Goal: Navigation & Orientation: Find specific page/section

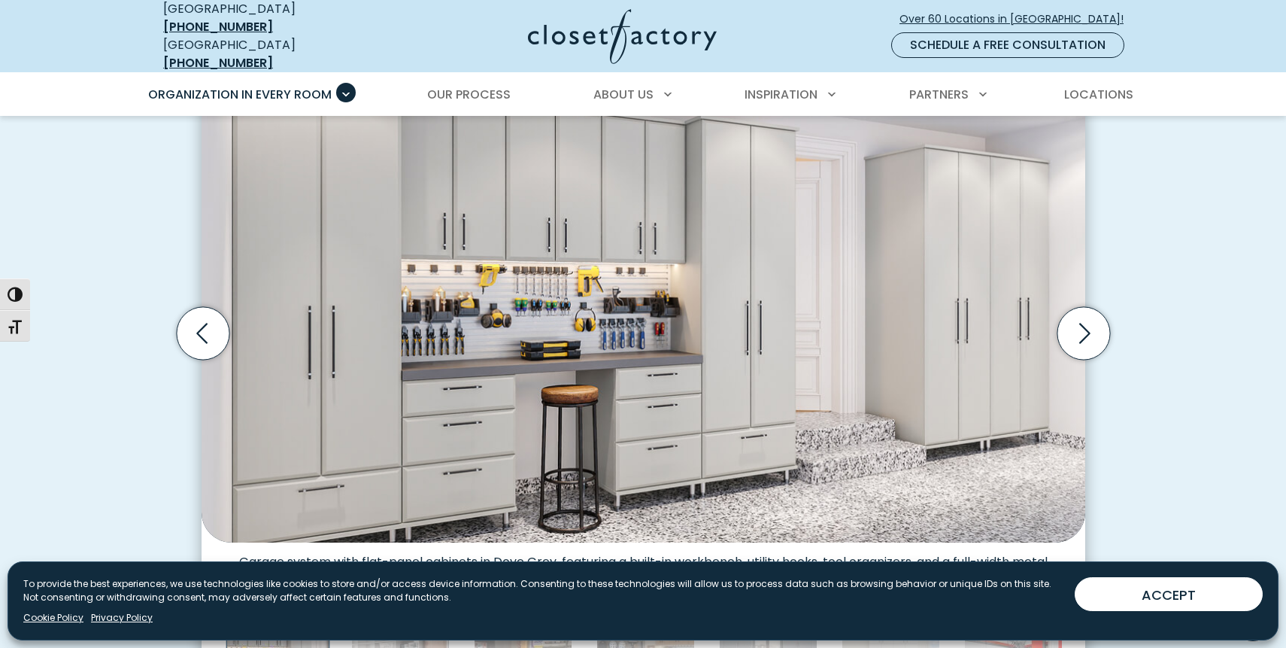
scroll to position [451, 0]
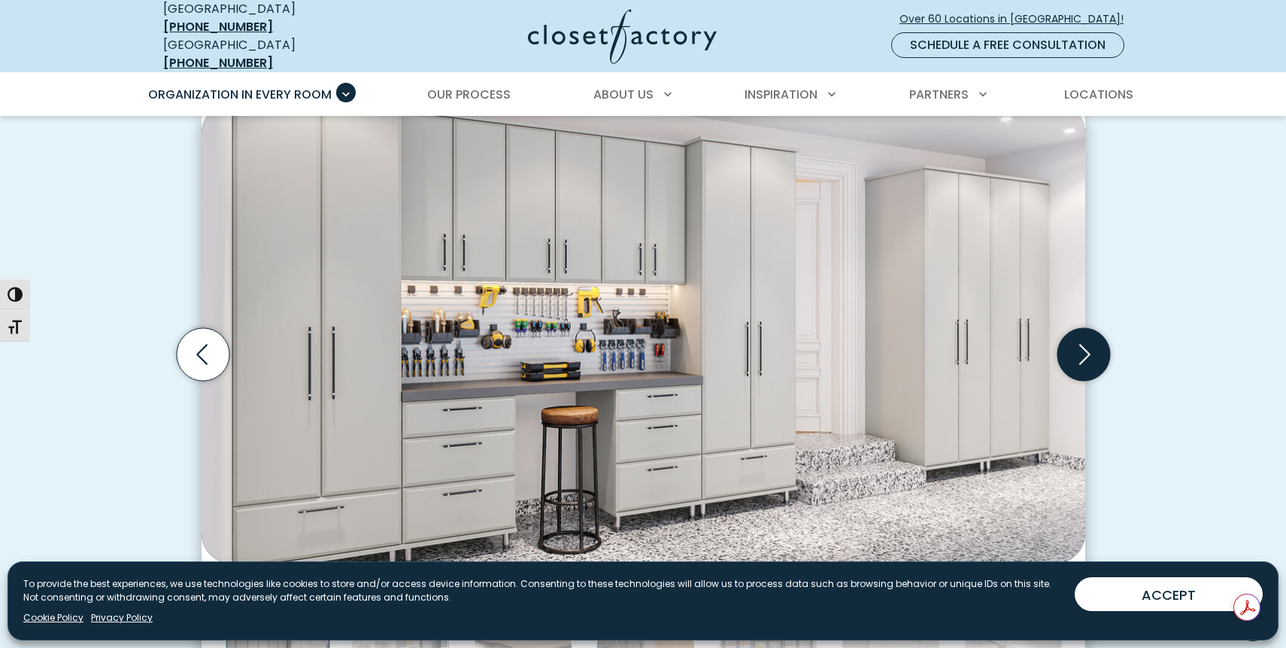
click at [1100, 345] on icon "Next slide" at bounding box center [1083, 354] width 53 height 53
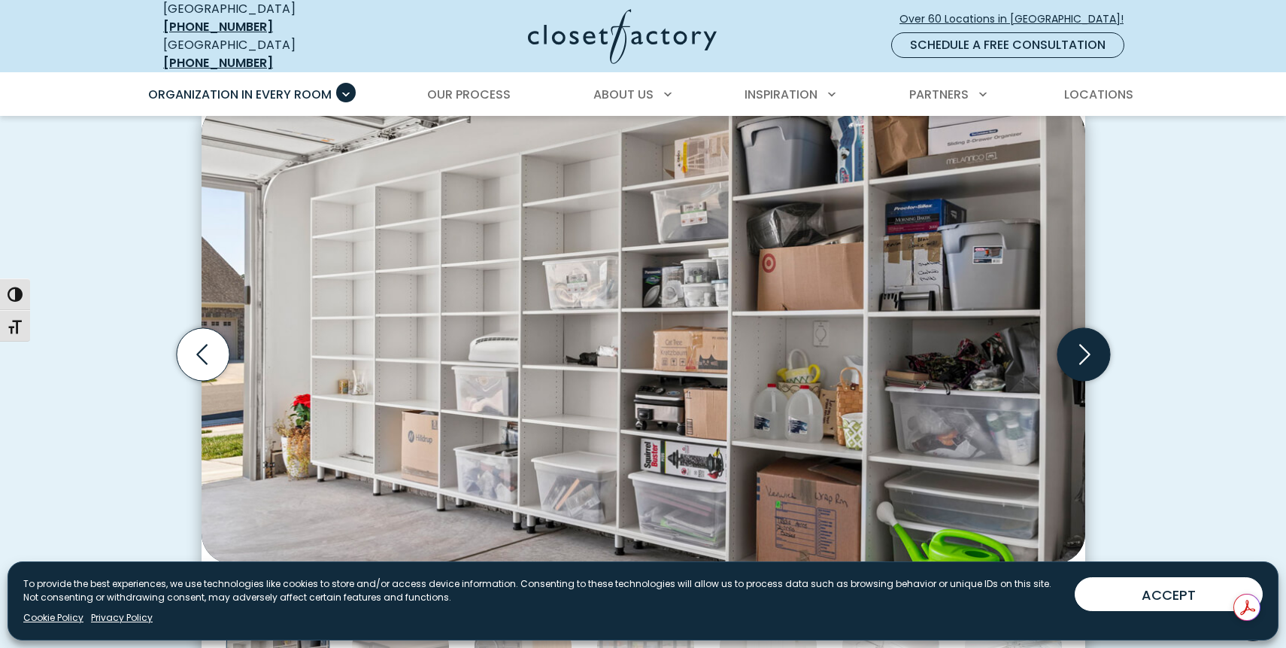
click at [1100, 345] on icon "Next slide" at bounding box center [1083, 354] width 53 height 53
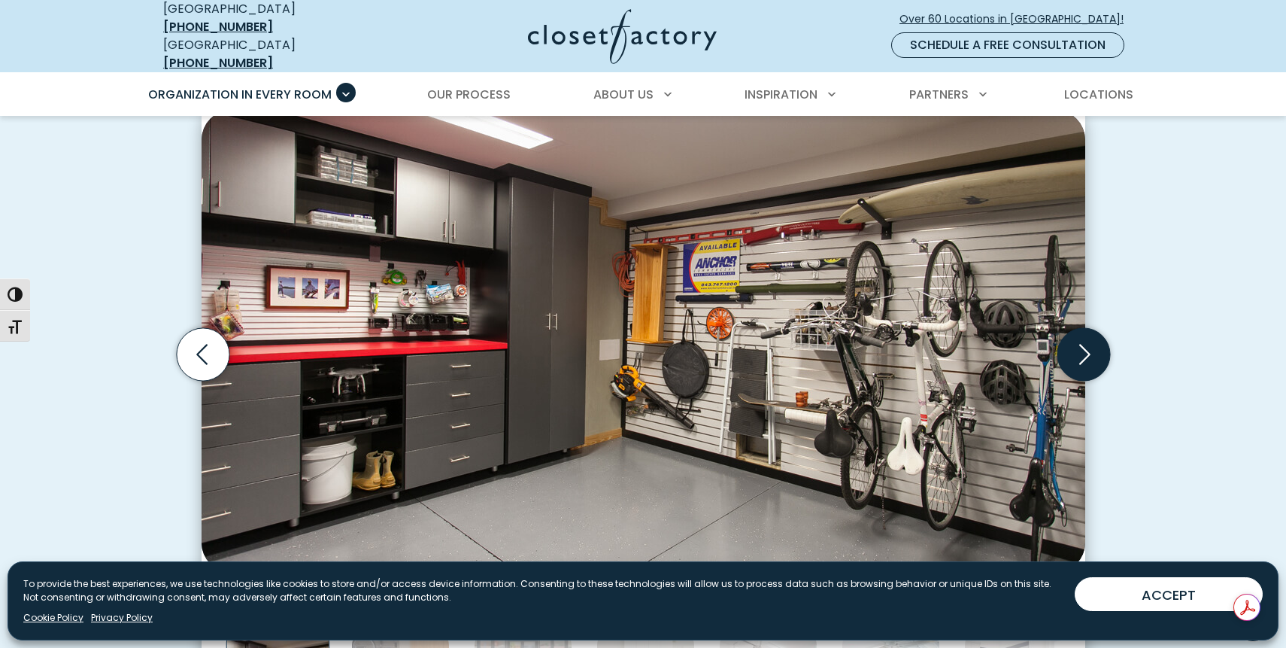
click at [1100, 345] on icon "Next slide" at bounding box center [1083, 354] width 53 height 53
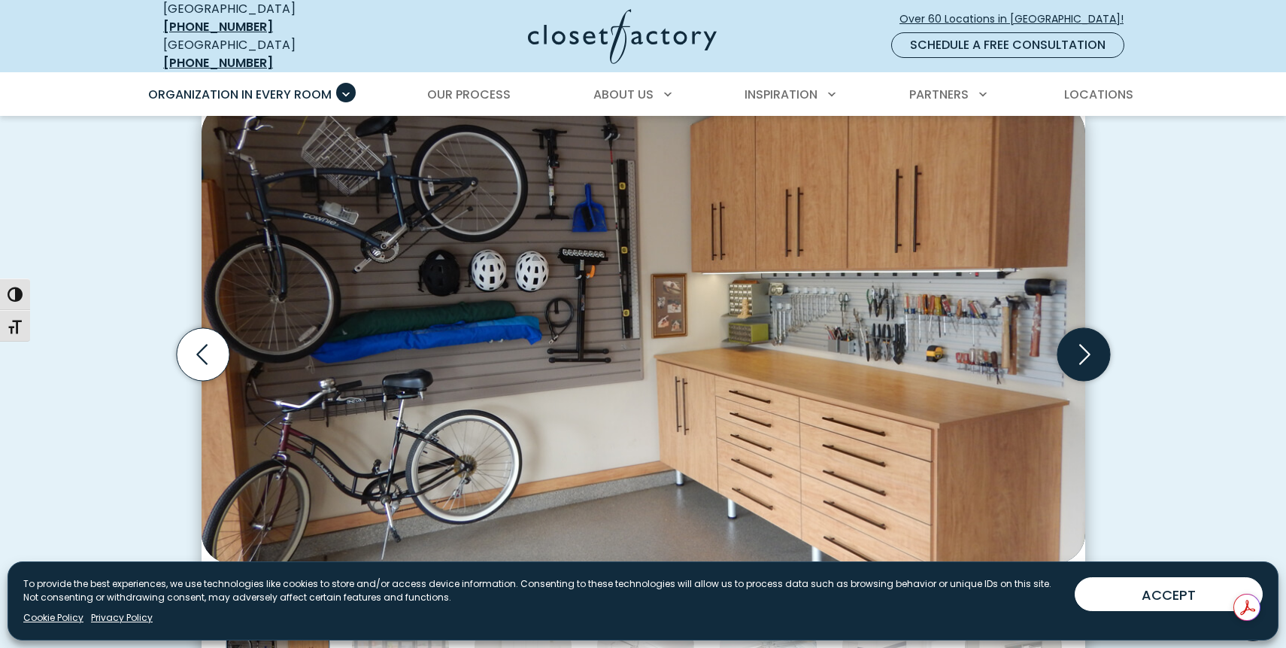
click at [1096, 345] on icon "Next slide" at bounding box center [1083, 354] width 53 height 53
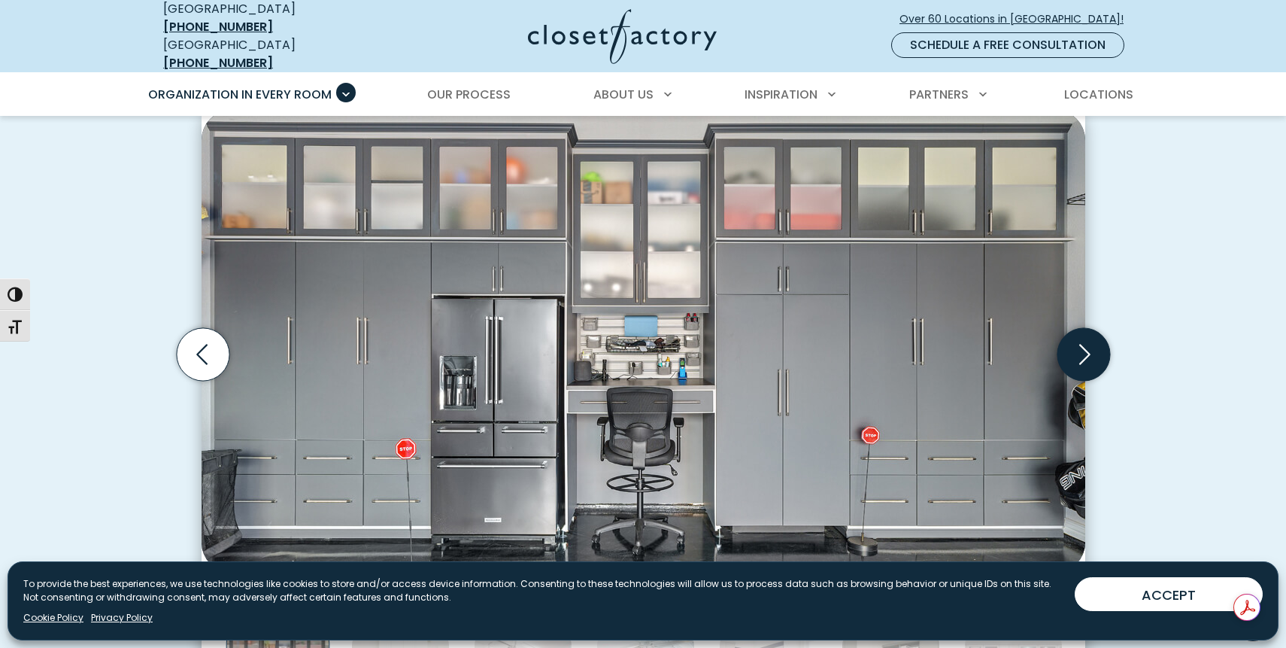
click at [1096, 345] on icon "Next slide" at bounding box center [1083, 354] width 53 height 53
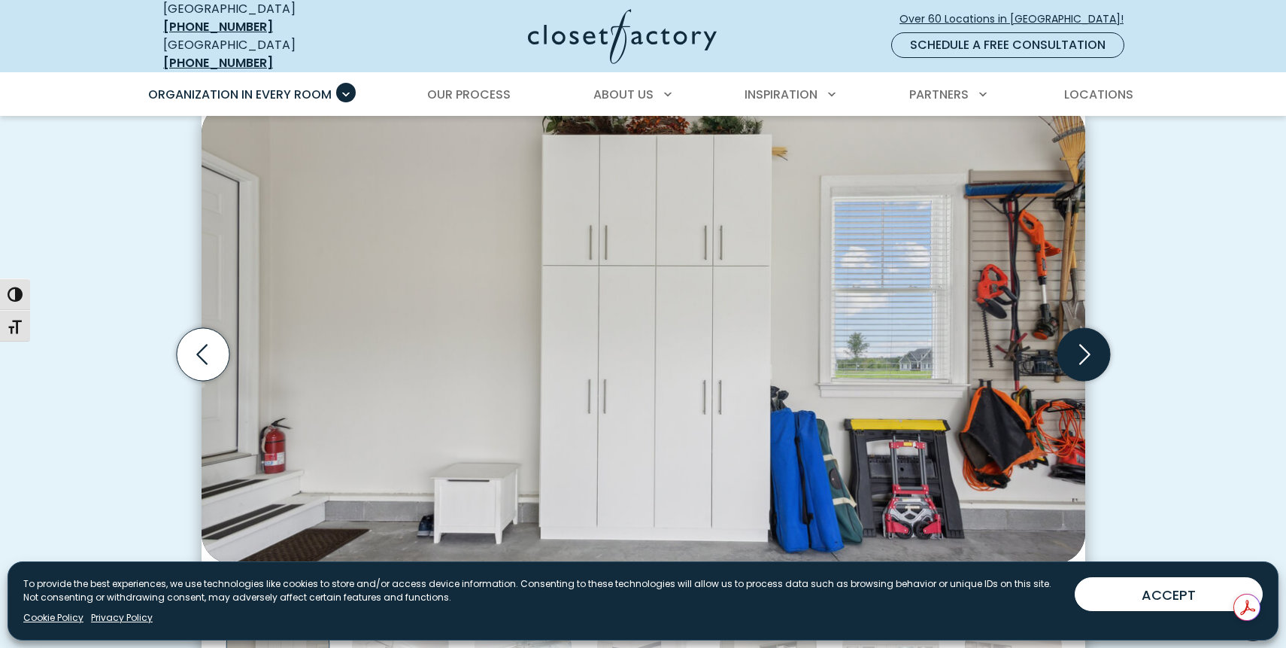
click at [1096, 345] on icon "Next slide" at bounding box center [1083, 354] width 53 height 53
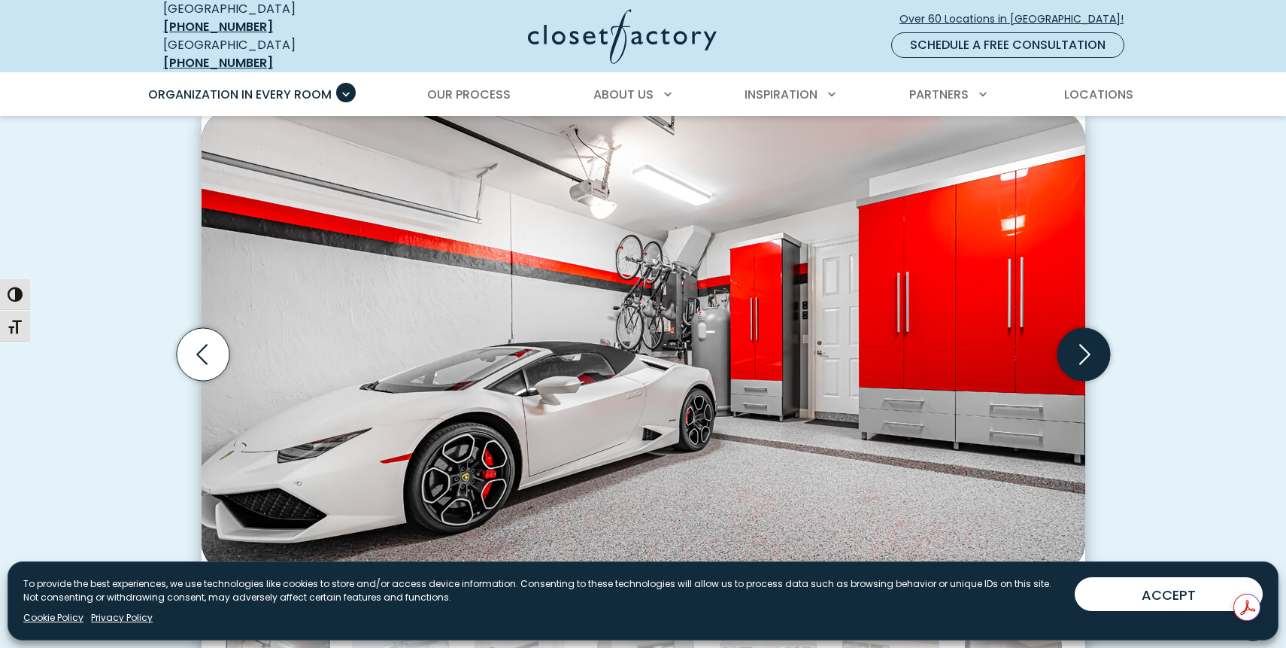
click at [1095, 345] on icon "Next slide" at bounding box center [1083, 354] width 53 height 53
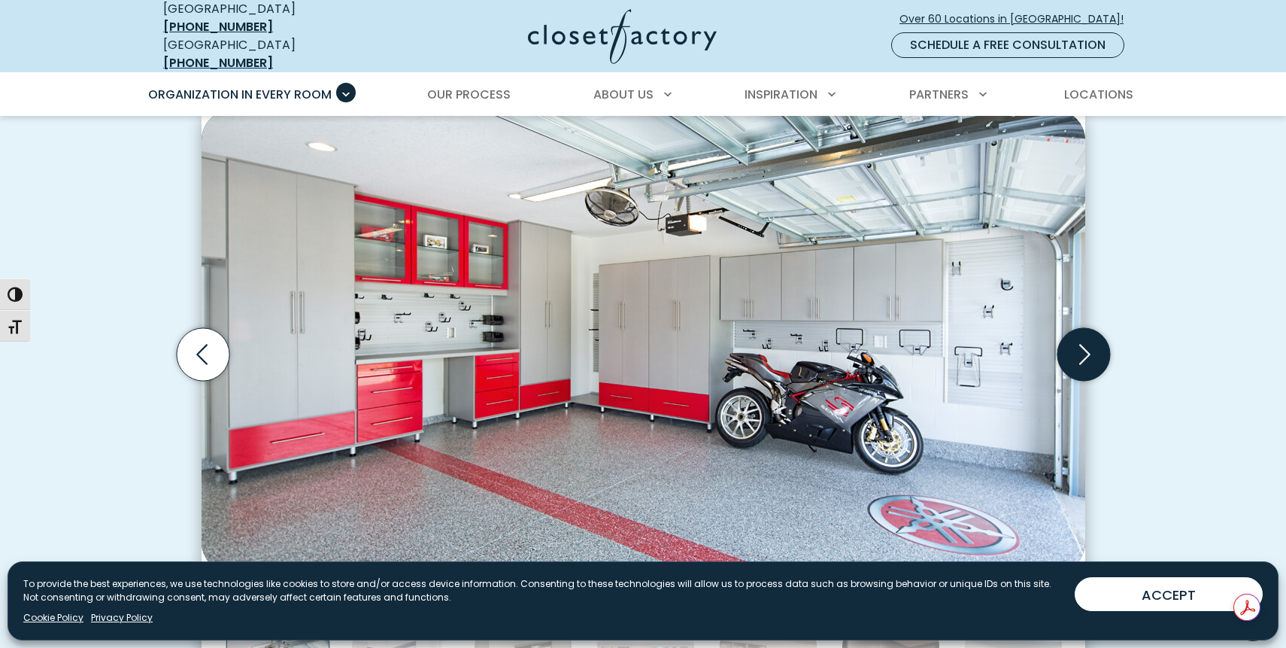
click at [1095, 345] on icon "Next slide" at bounding box center [1083, 354] width 53 height 53
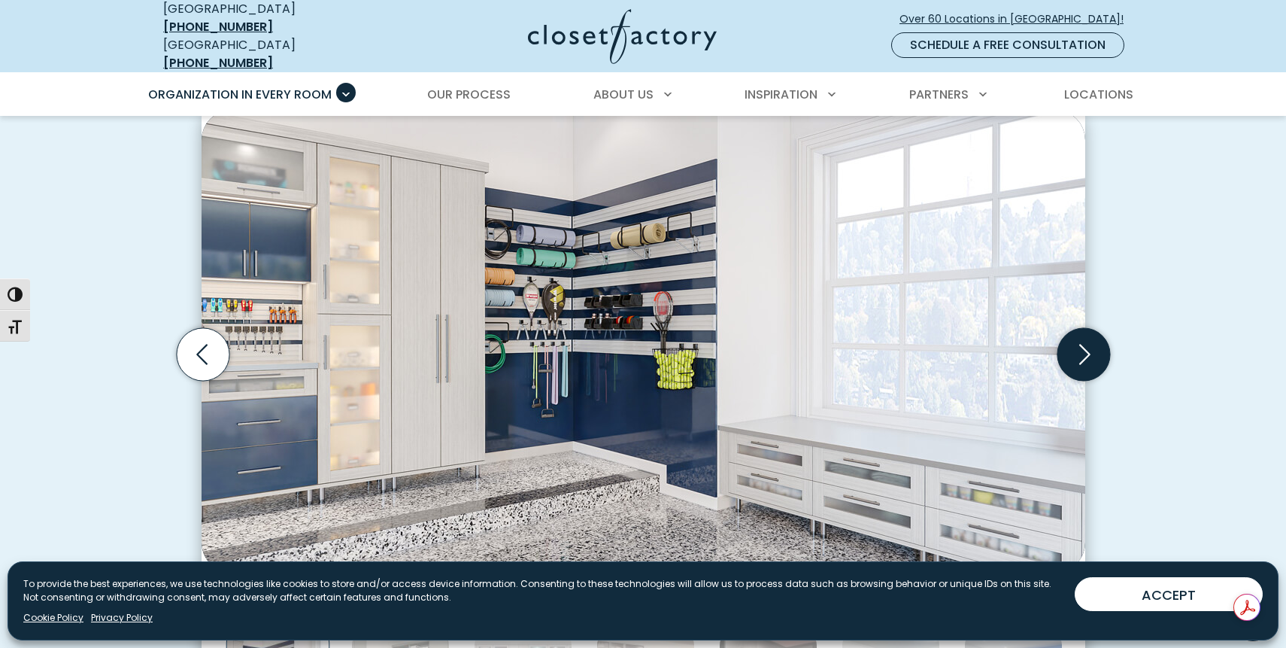
click at [1095, 345] on icon "Next slide" at bounding box center [1083, 354] width 53 height 53
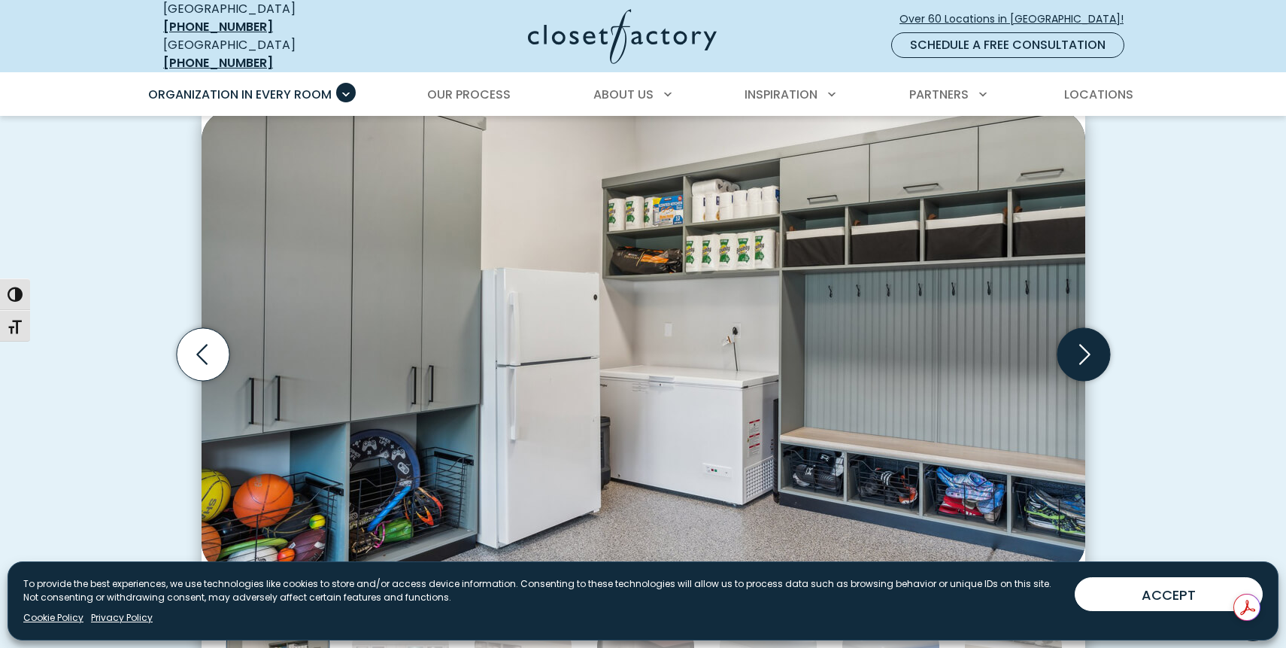
click at [1094, 346] on icon "Next slide" at bounding box center [1083, 354] width 53 height 53
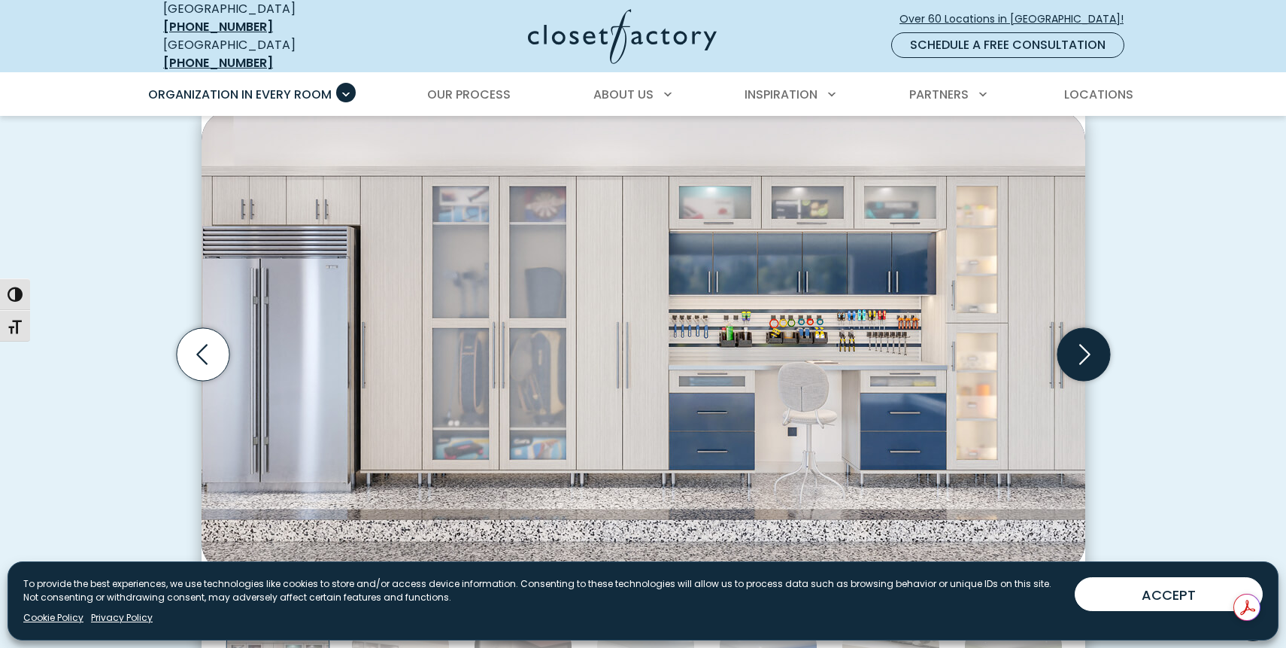
click at [1093, 346] on icon "Next slide" at bounding box center [1083, 354] width 53 height 53
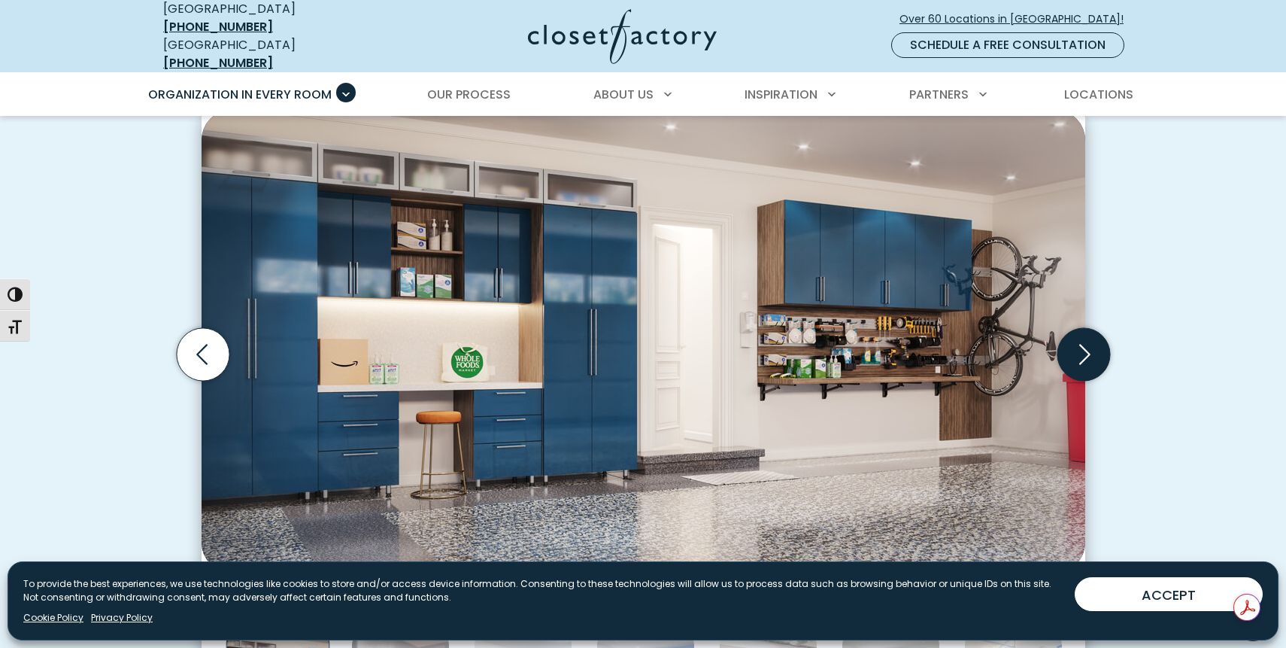
click at [1093, 346] on icon "Next slide" at bounding box center [1083, 354] width 53 height 53
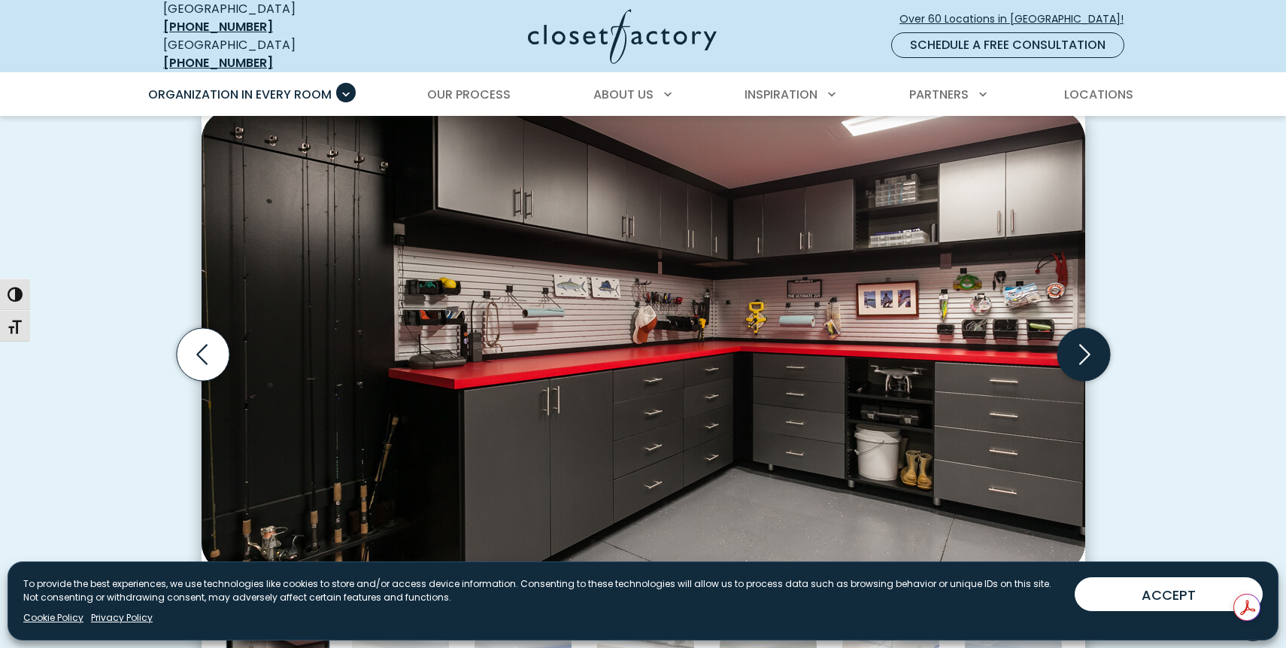
click at [1093, 346] on icon "Next slide" at bounding box center [1083, 354] width 53 height 53
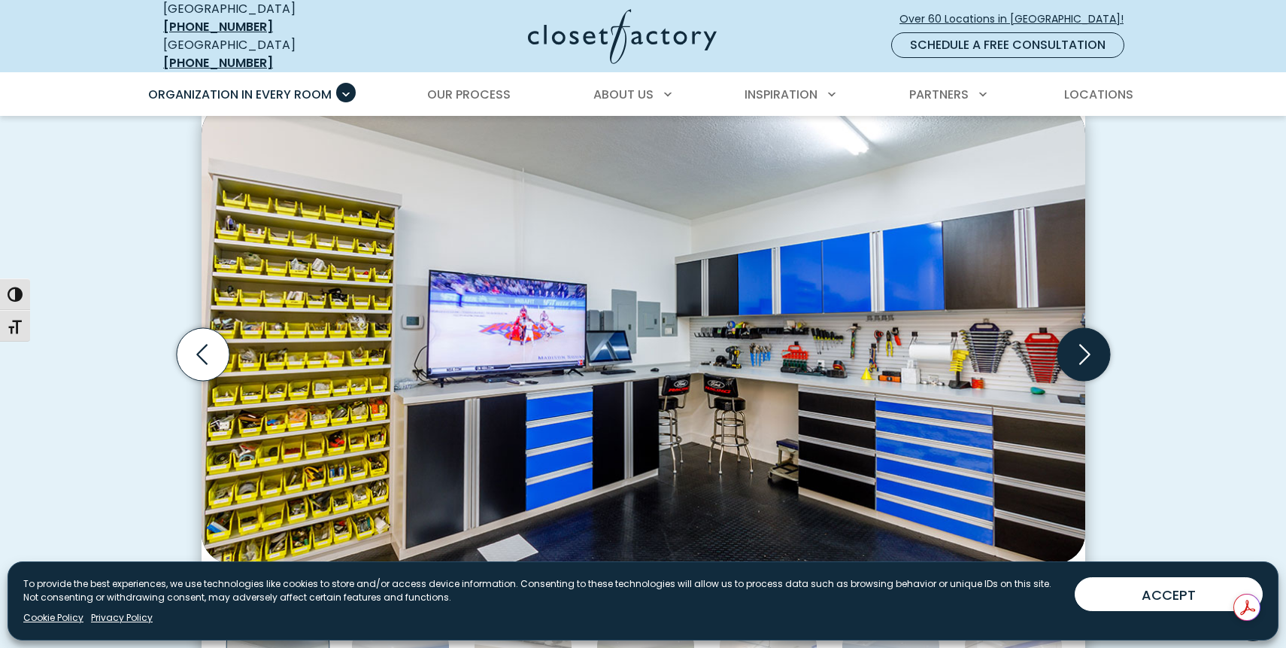
click at [1093, 346] on icon "Next slide" at bounding box center [1083, 354] width 53 height 53
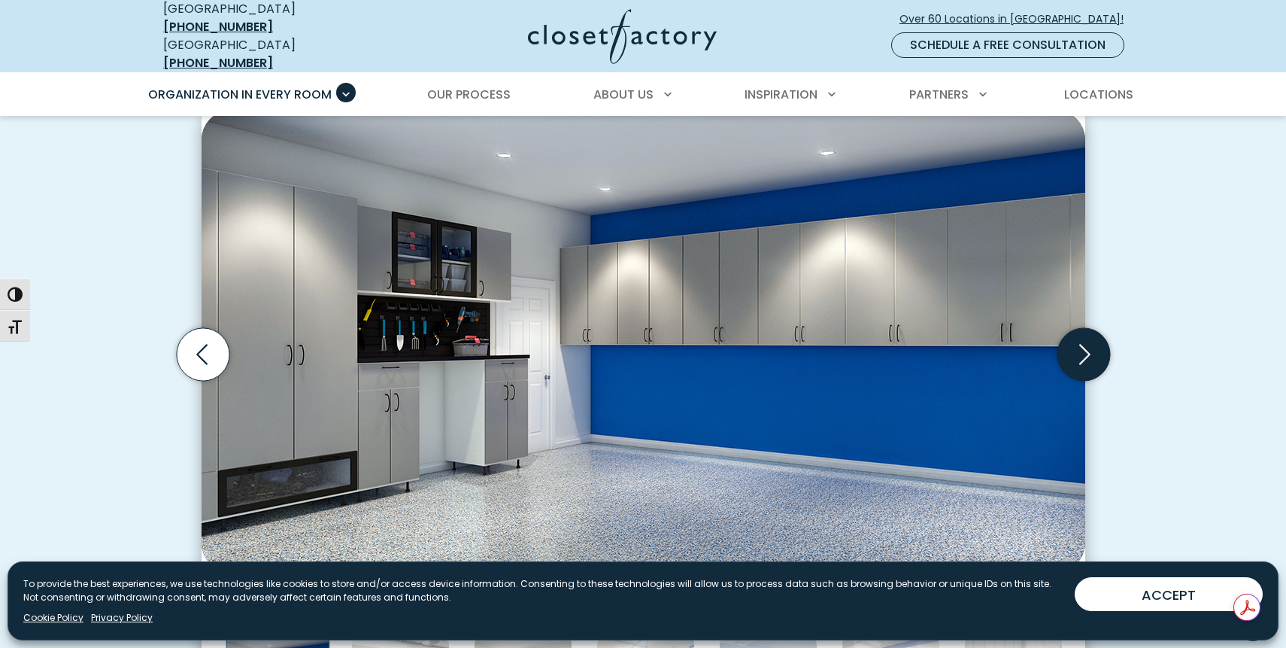
click at [1093, 346] on icon "Next slide" at bounding box center [1083, 354] width 53 height 53
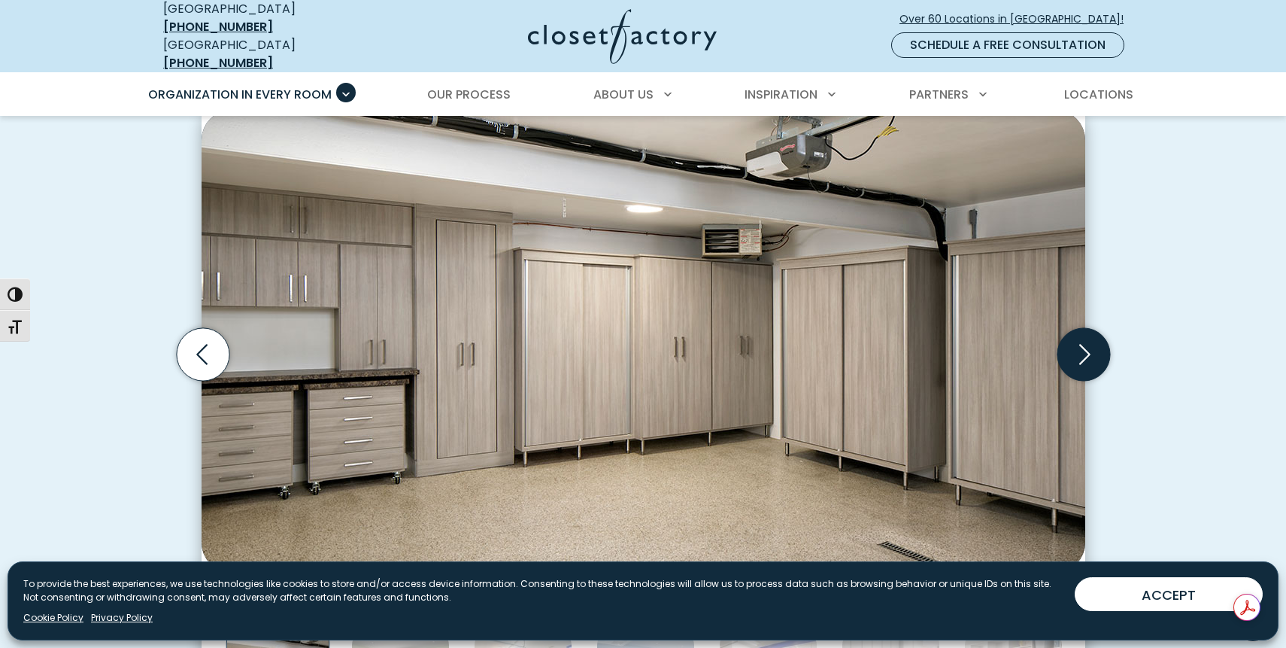
click at [1093, 346] on icon "Next slide" at bounding box center [1083, 354] width 53 height 53
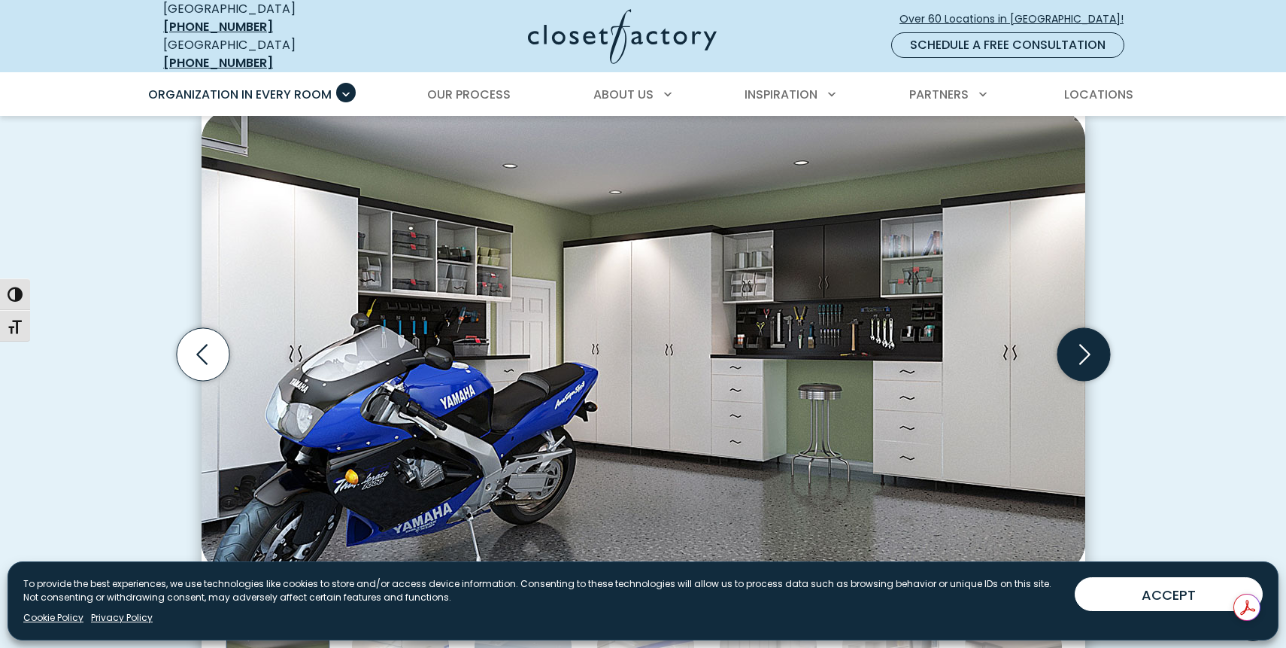
click at [1093, 346] on icon "Next slide" at bounding box center [1083, 354] width 53 height 53
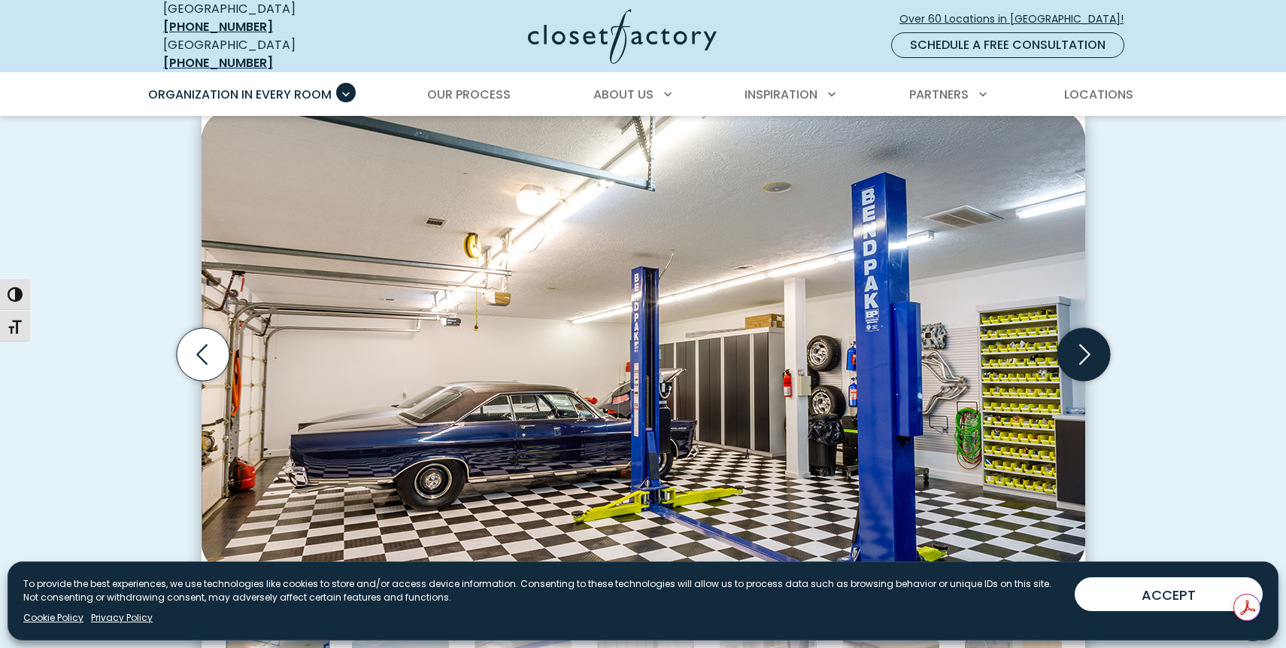
click at [1093, 346] on icon "Next slide" at bounding box center [1083, 354] width 53 height 53
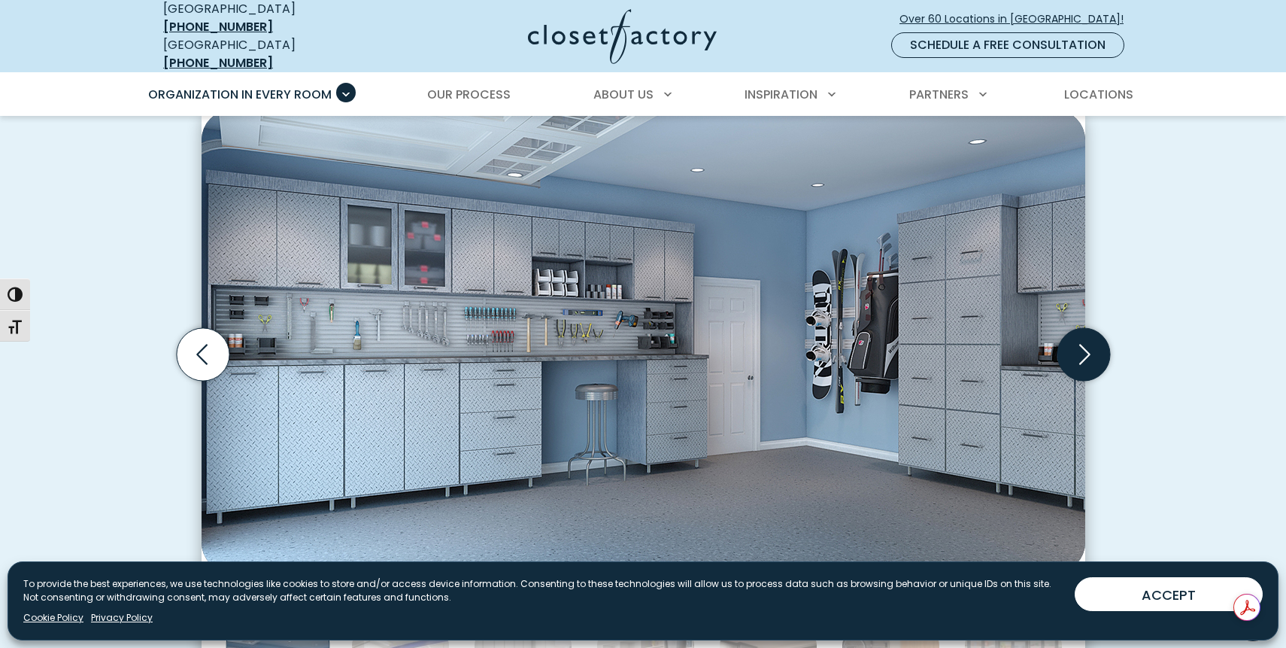
click at [1093, 346] on icon "Next slide" at bounding box center [1083, 354] width 53 height 53
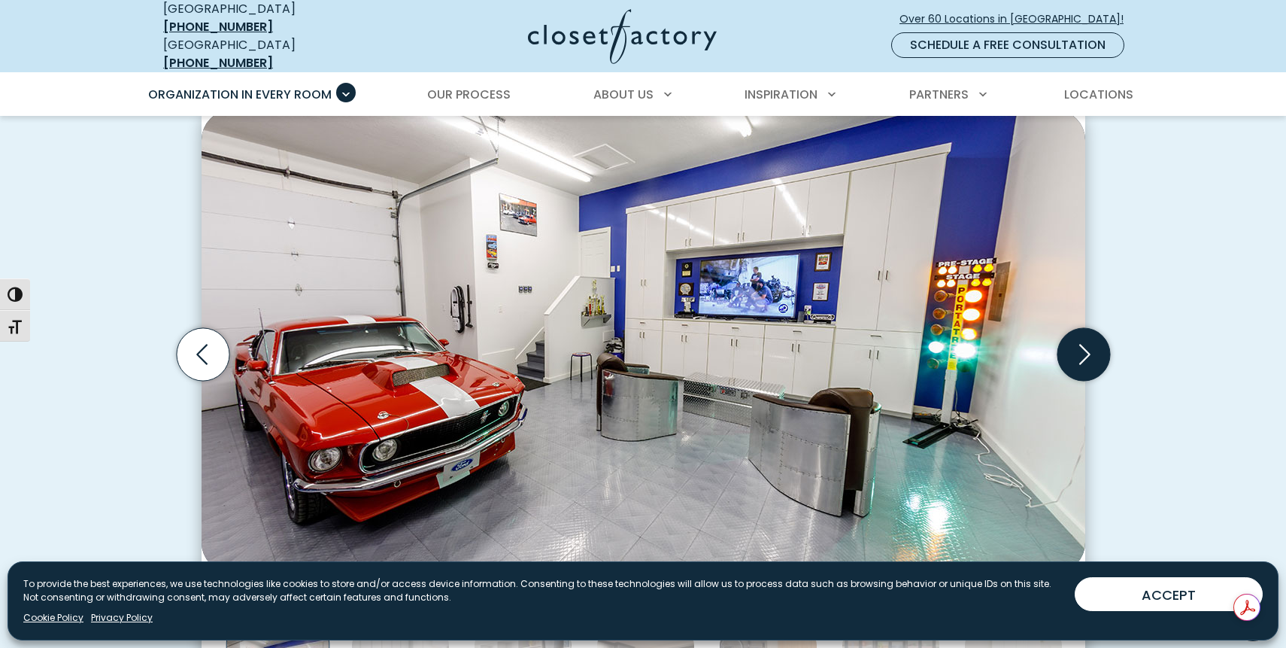
click at [1094, 346] on icon "Next slide" at bounding box center [1083, 354] width 53 height 53
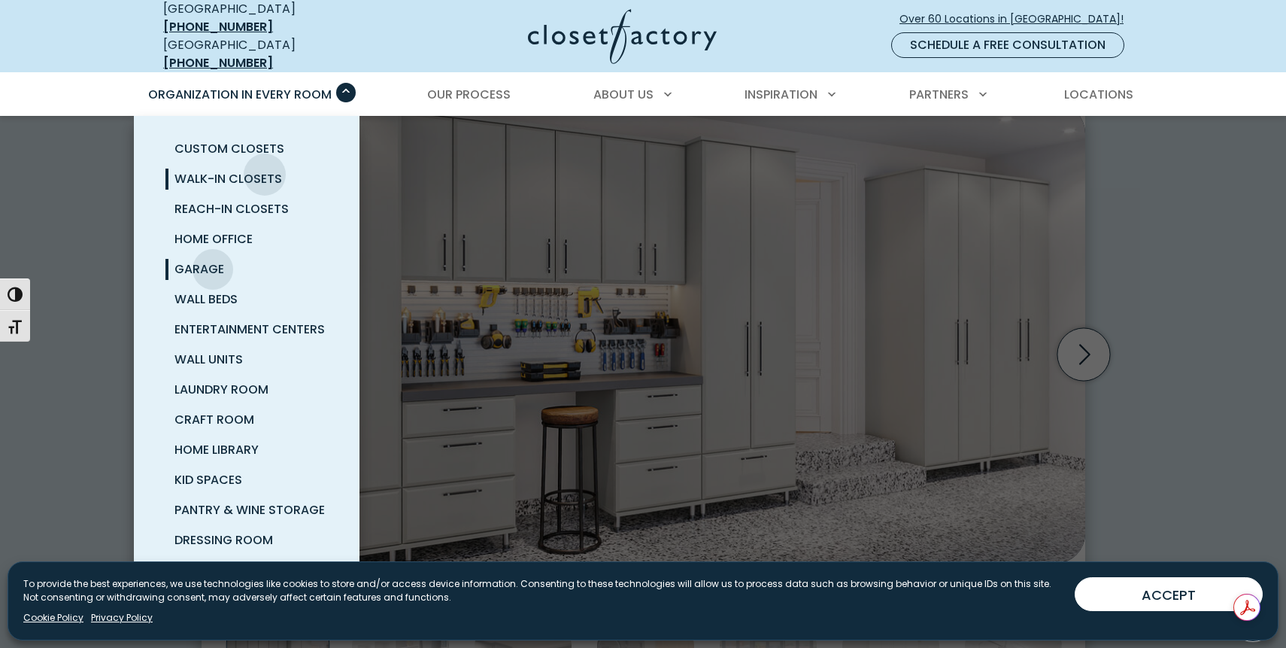
click at [265, 170] on span "Walk-In Closets" at bounding box center [229, 178] width 108 height 17
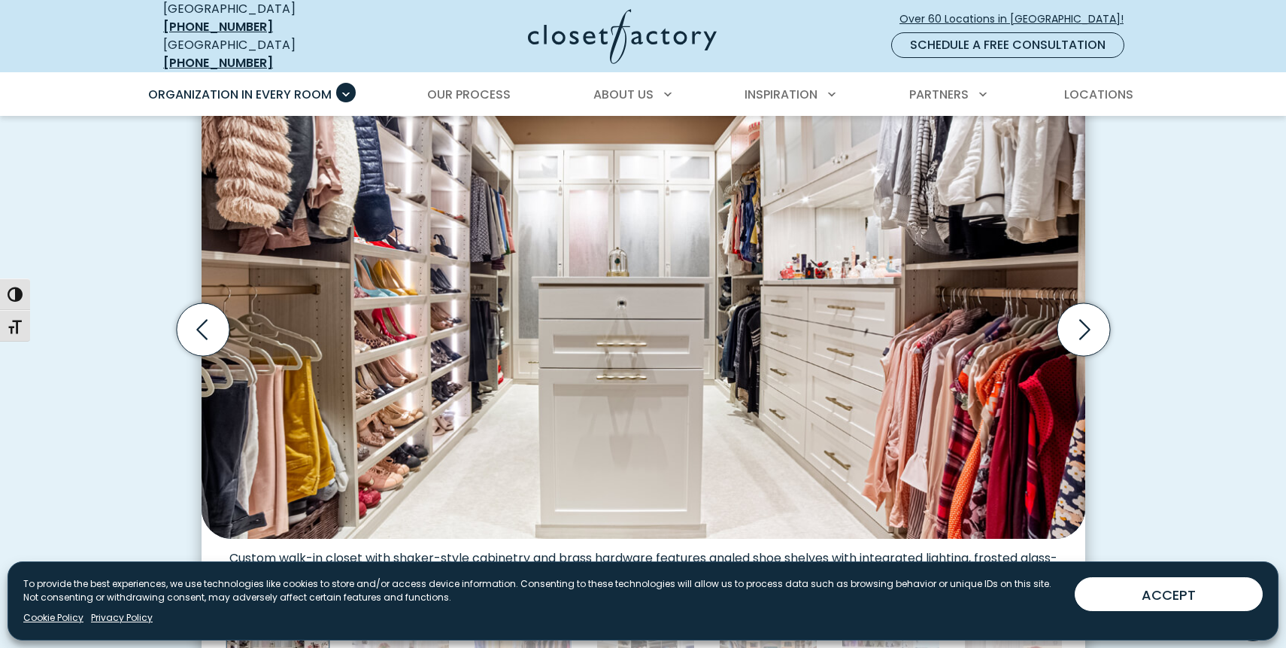
scroll to position [451, 0]
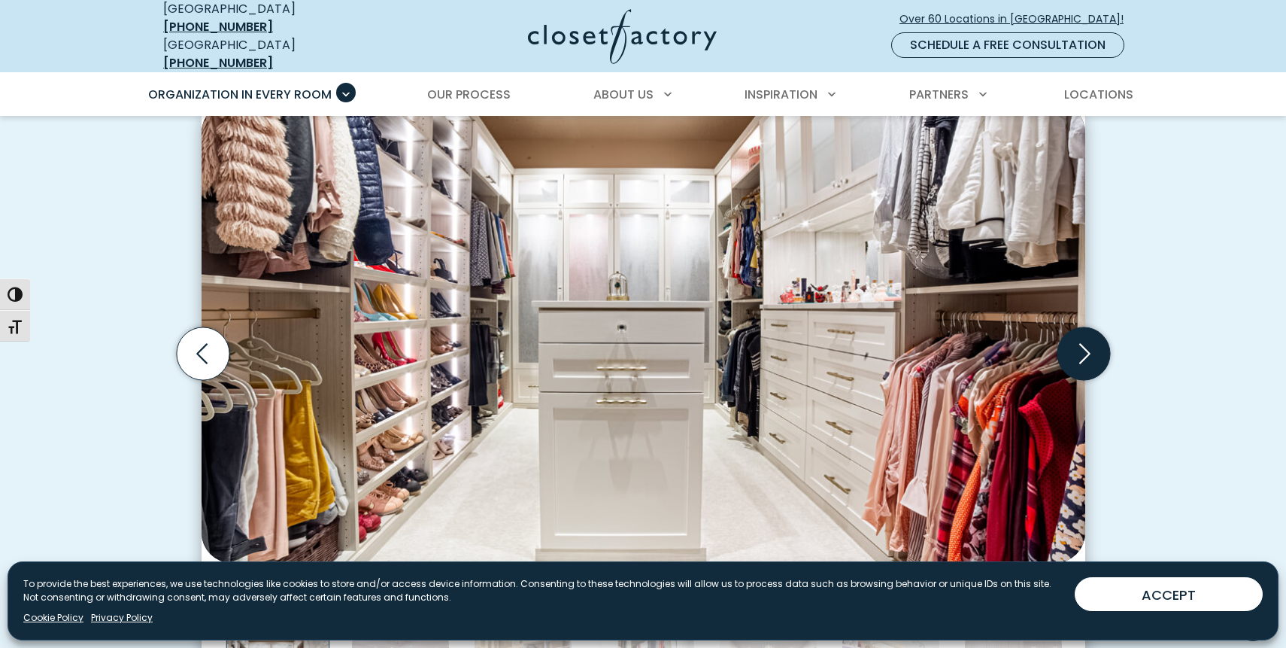
click at [1088, 345] on icon "Next slide" at bounding box center [1084, 353] width 11 height 20
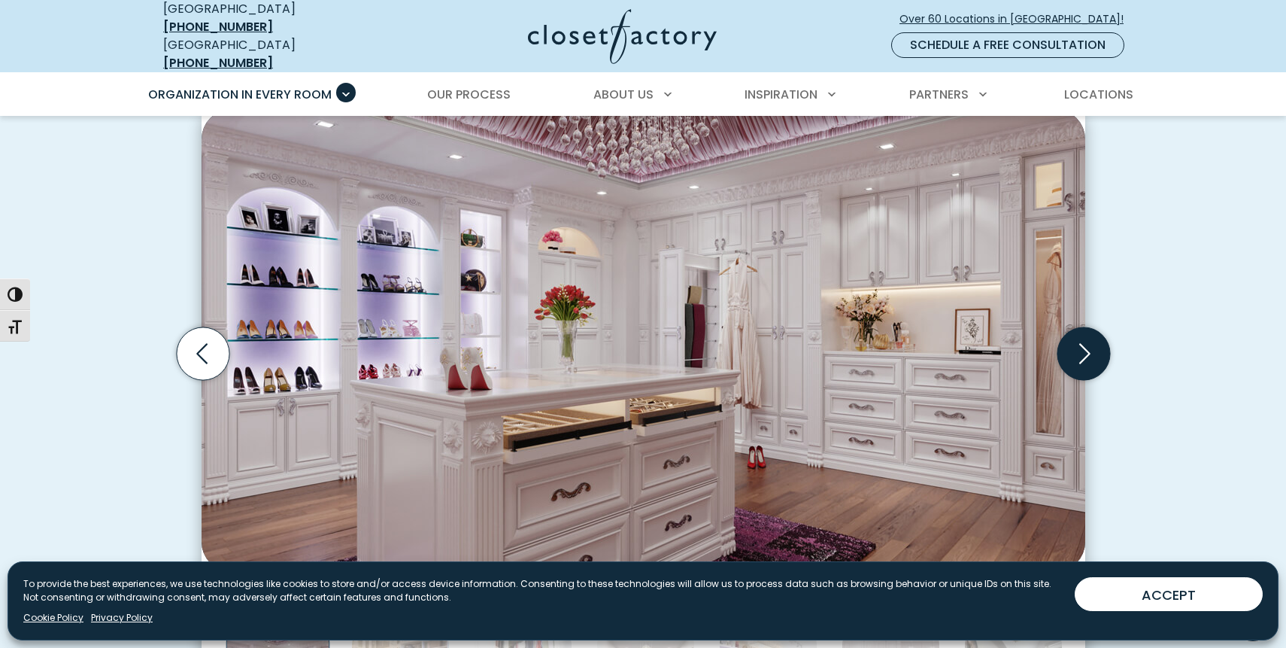
click at [1088, 345] on icon "Next slide" at bounding box center [1084, 353] width 11 height 20
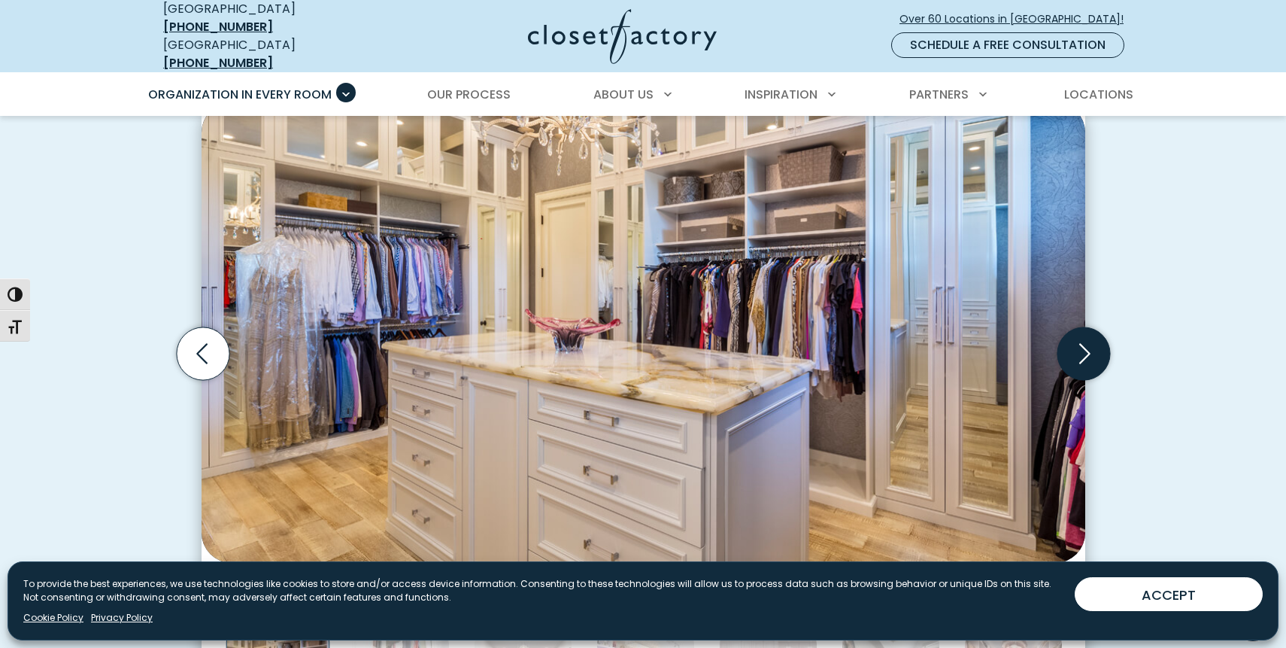
click at [1088, 345] on icon "Next slide" at bounding box center [1084, 353] width 11 height 20
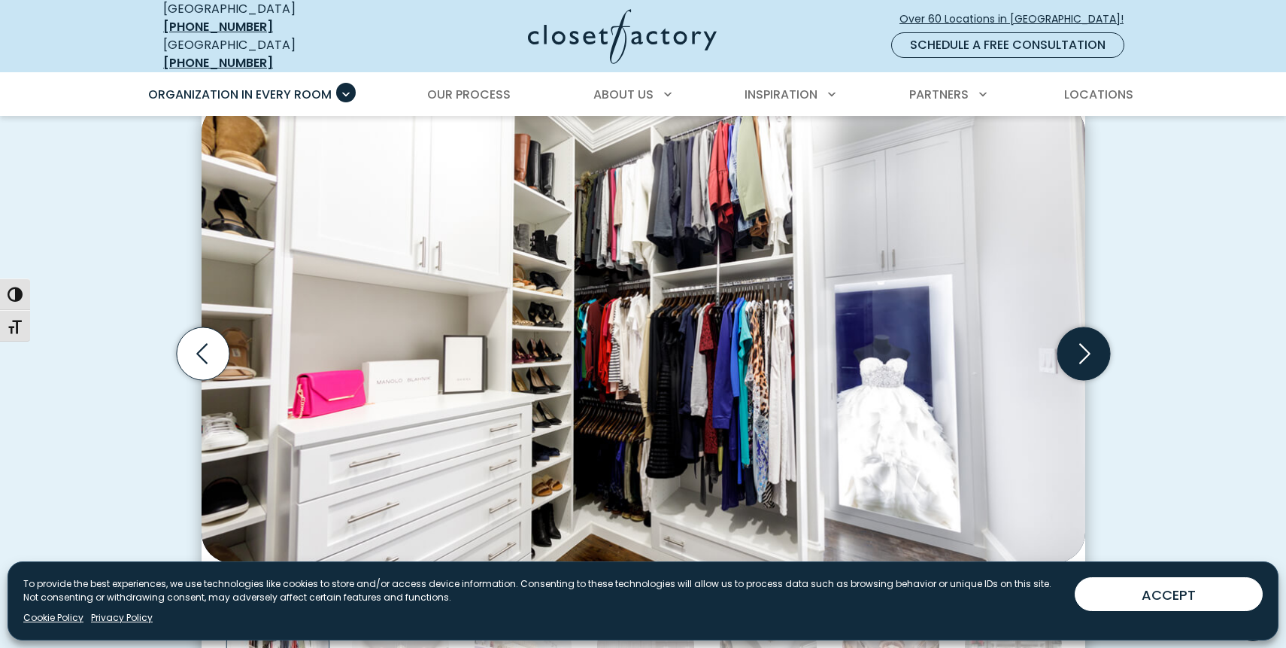
click at [1088, 345] on icon "Next slide" at bounding box center [1084, 353] width 11 height 20
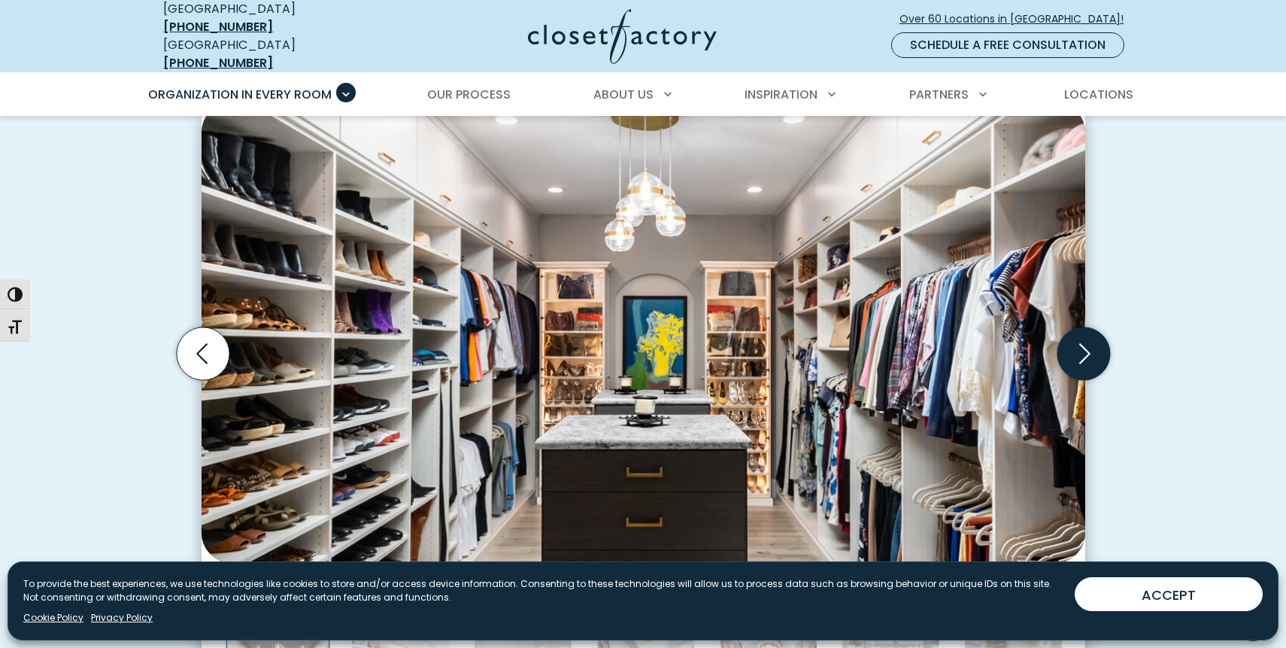
click at [1088, 345] on icon "Next slide" at bounding box center [1084, 353] width 11 height 20
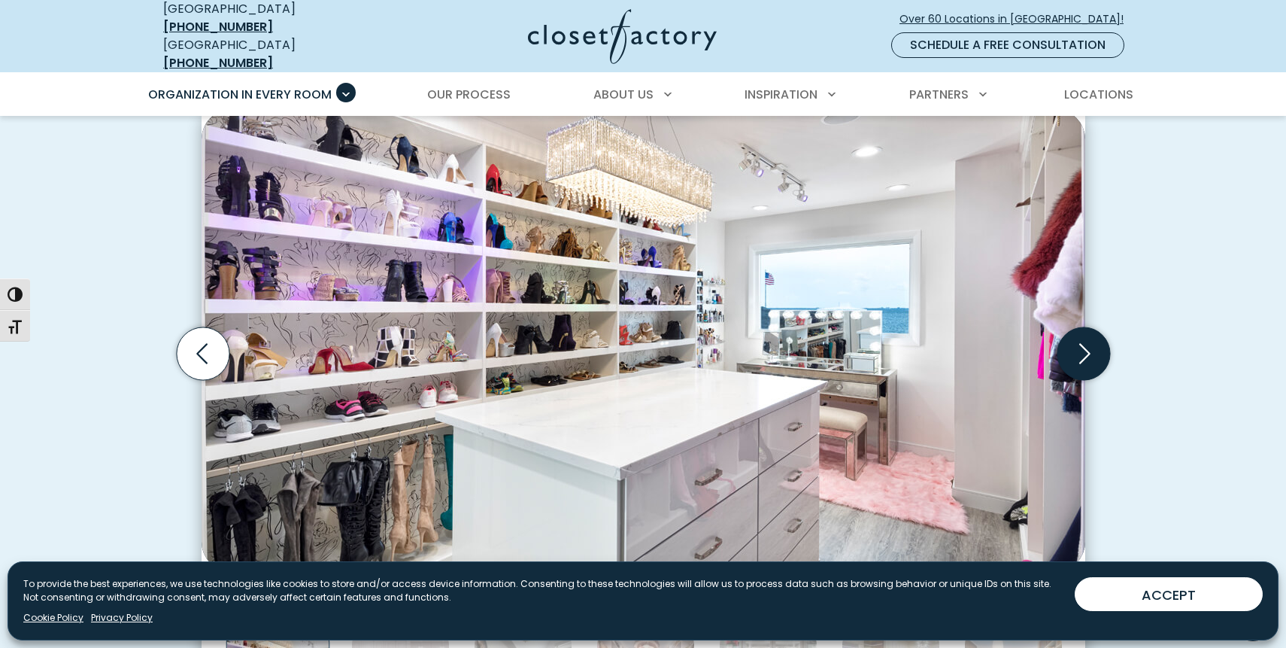
click at [1088, 345] on icon "Next slide" at bounding box center [1084, 353] width 11 height 20
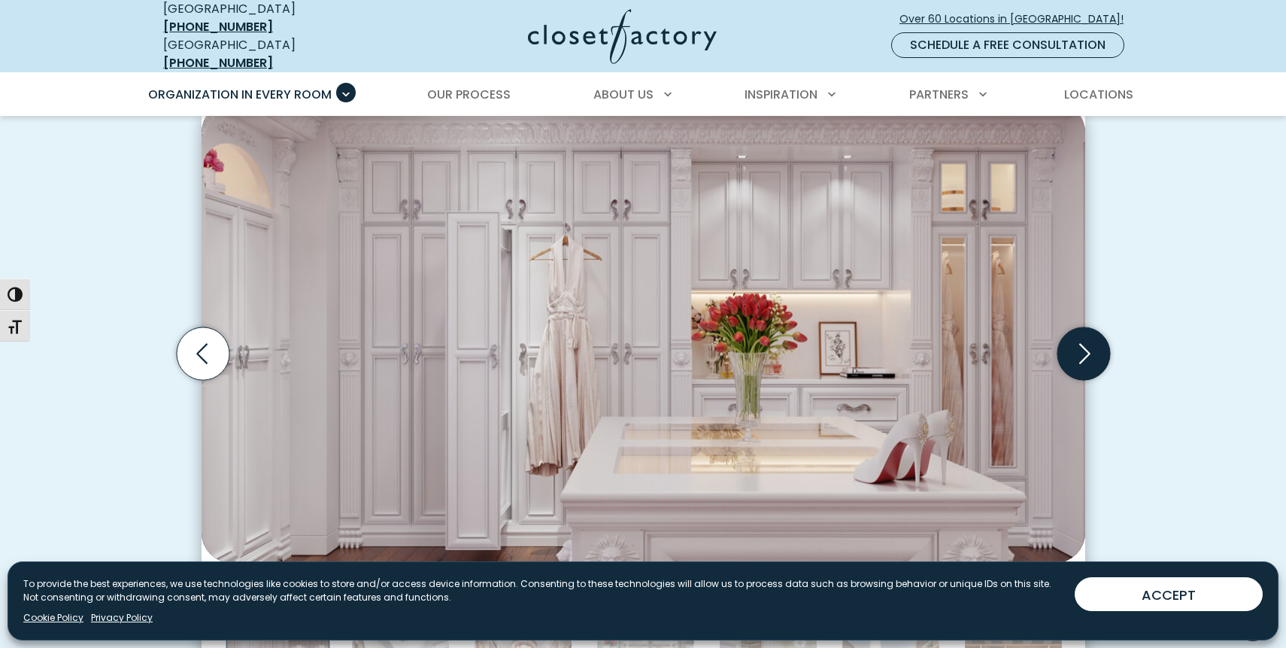
click at [1088, 345] on icon "Next slide" at bounding box center [1084, 353] width 11 height 20
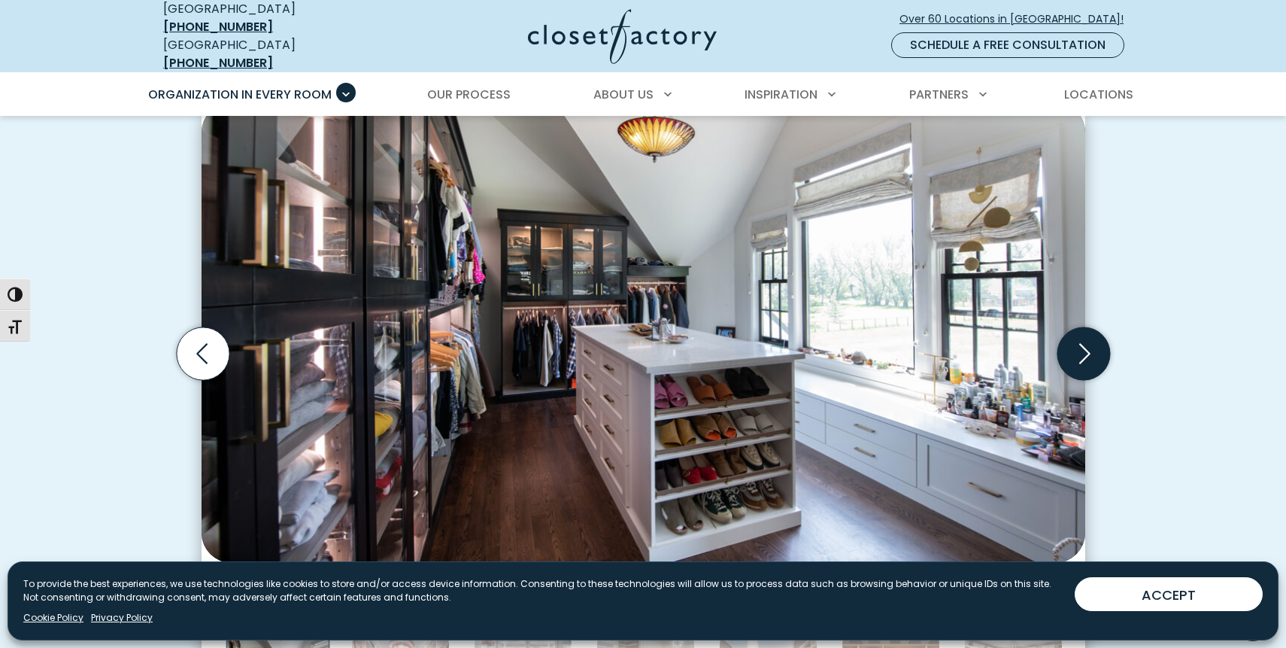
click at [1088, 345] on icon "Next slide" at bounding box center [1084, 353] width 11 height 20
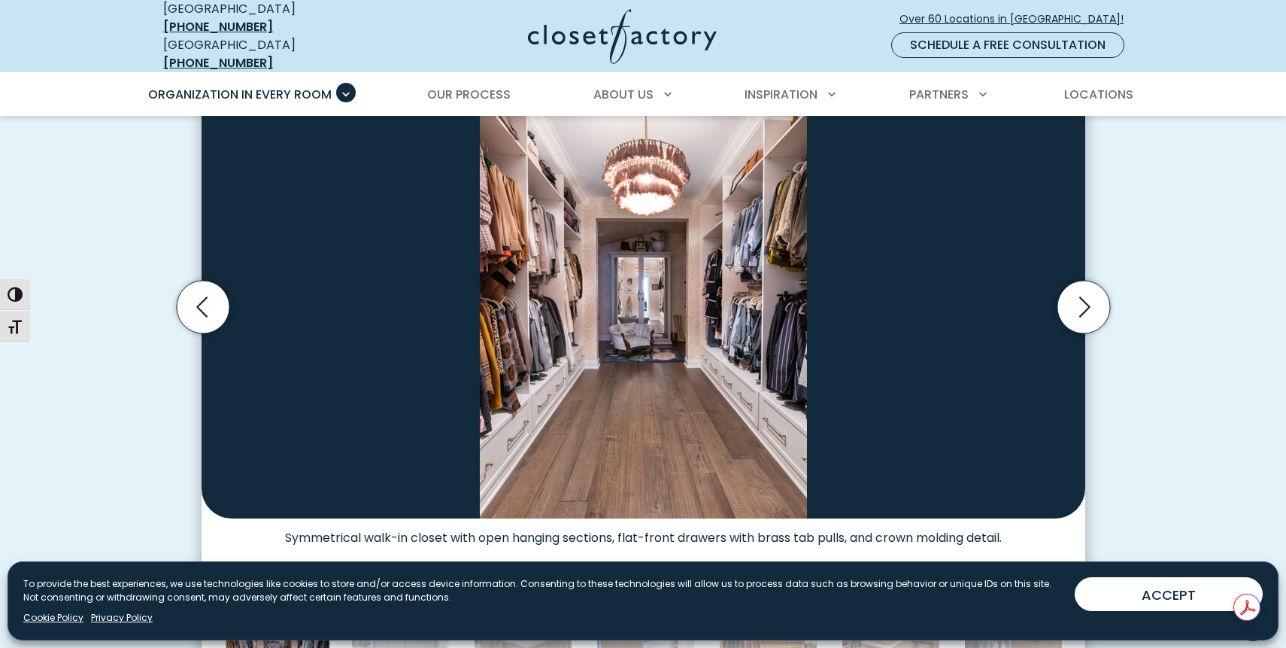
scroll to position [527, 0]
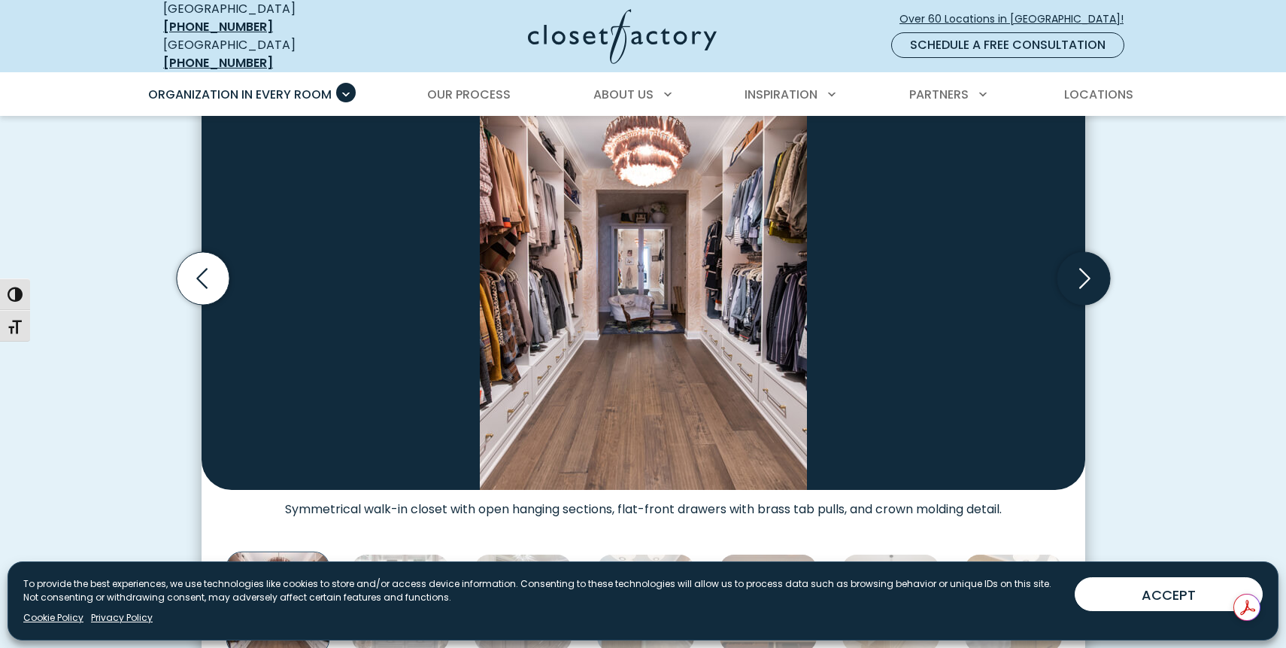
click at [1091, 276] on icon "Next slide" at bounding box center [1083, 278] width 53 height 53
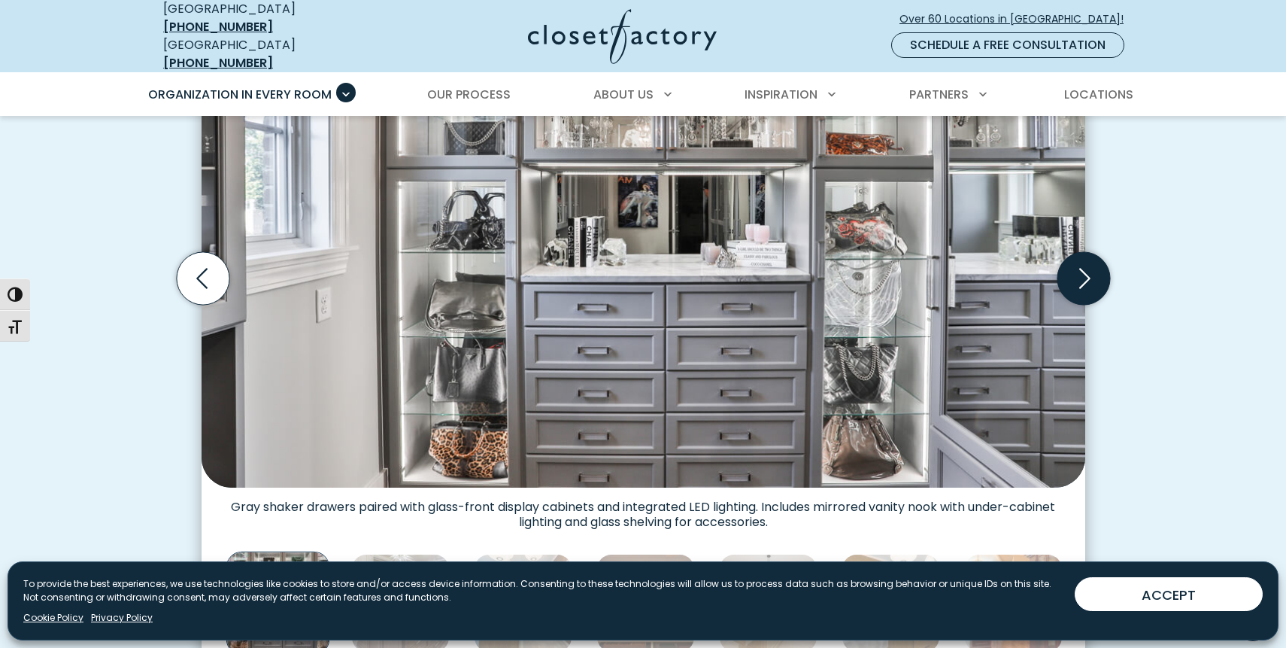
scroll to position [451, 0]
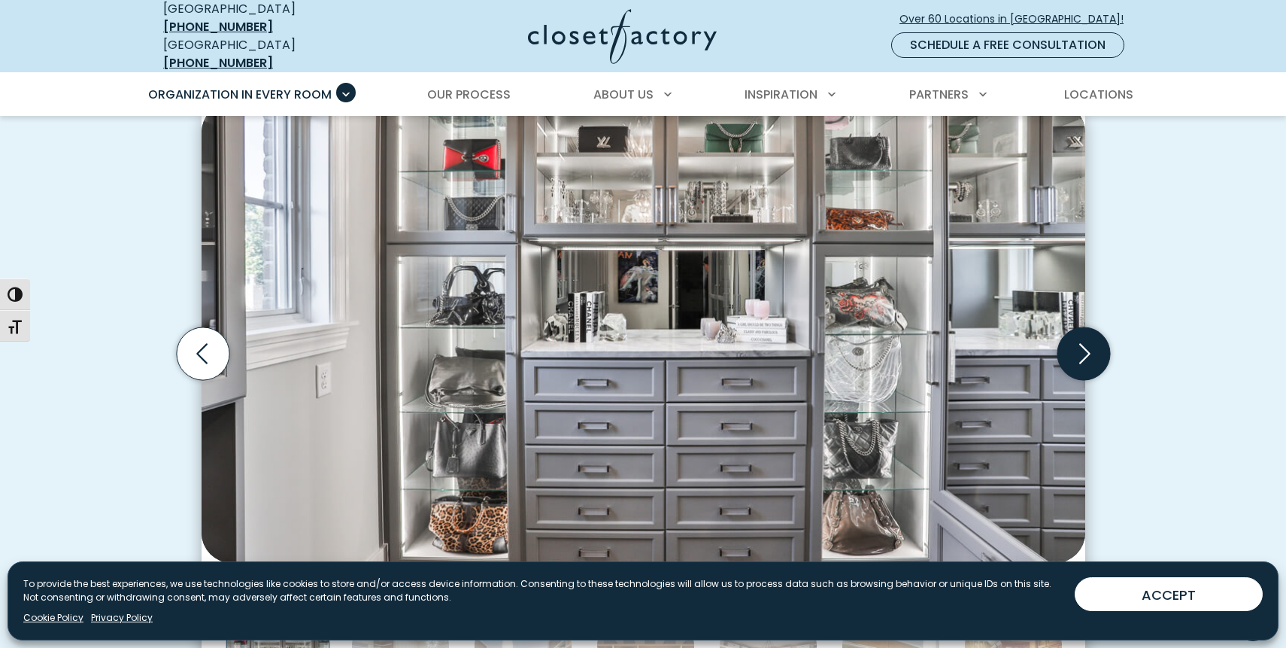
click at [1088, 343] on icon "Next slide" at bounding box center [1084, 353] width 11 height 20
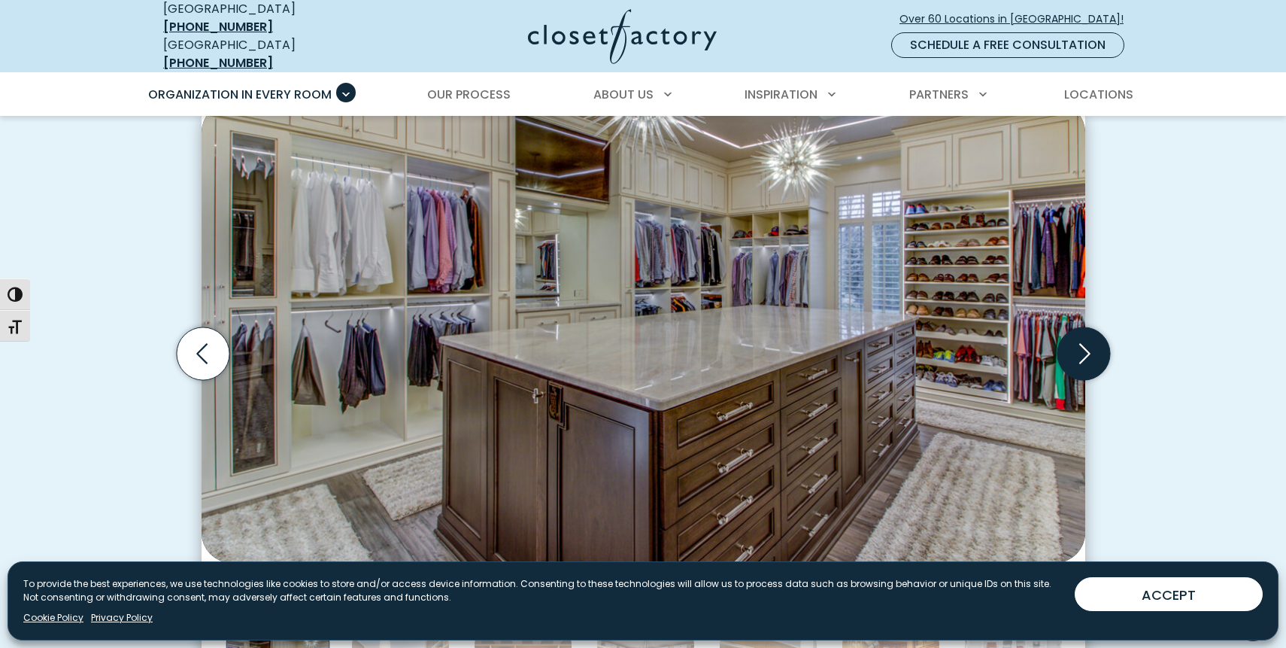
click at [1088, 343] on icon "Next slide" at bounding box center [1084, 353] width 11 height 20
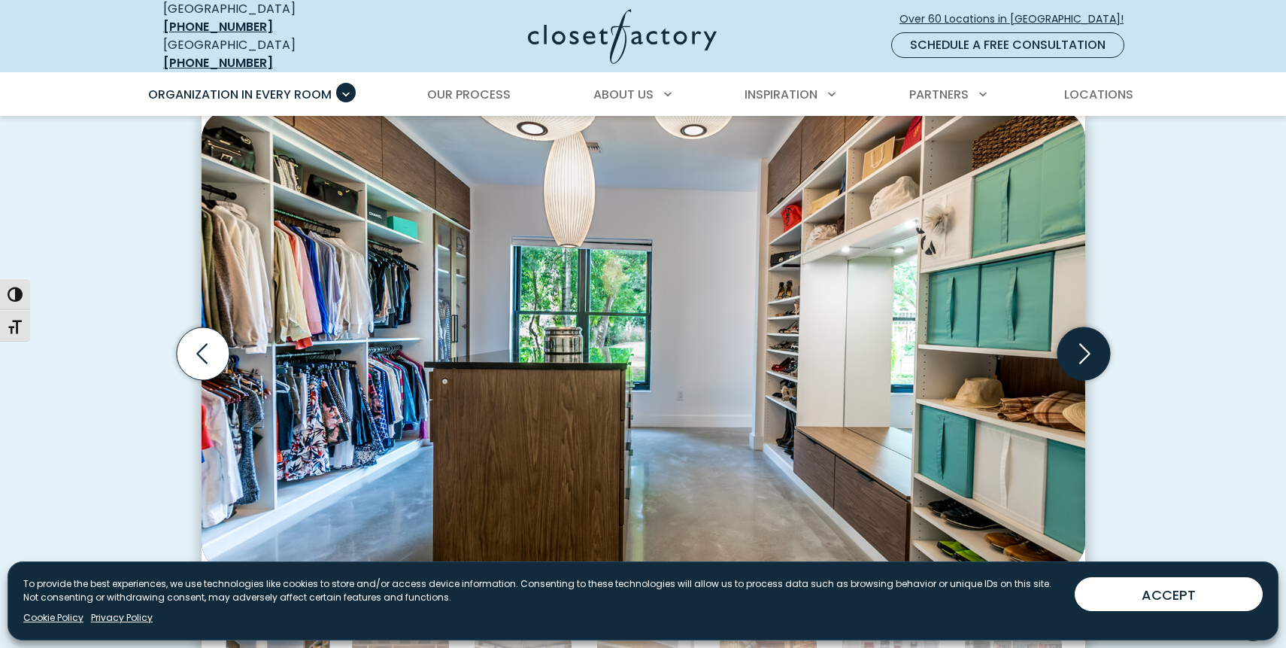
click at [1088, 343] on icon "Next slide" at bounding box center [1084, 353] width 11 height 20
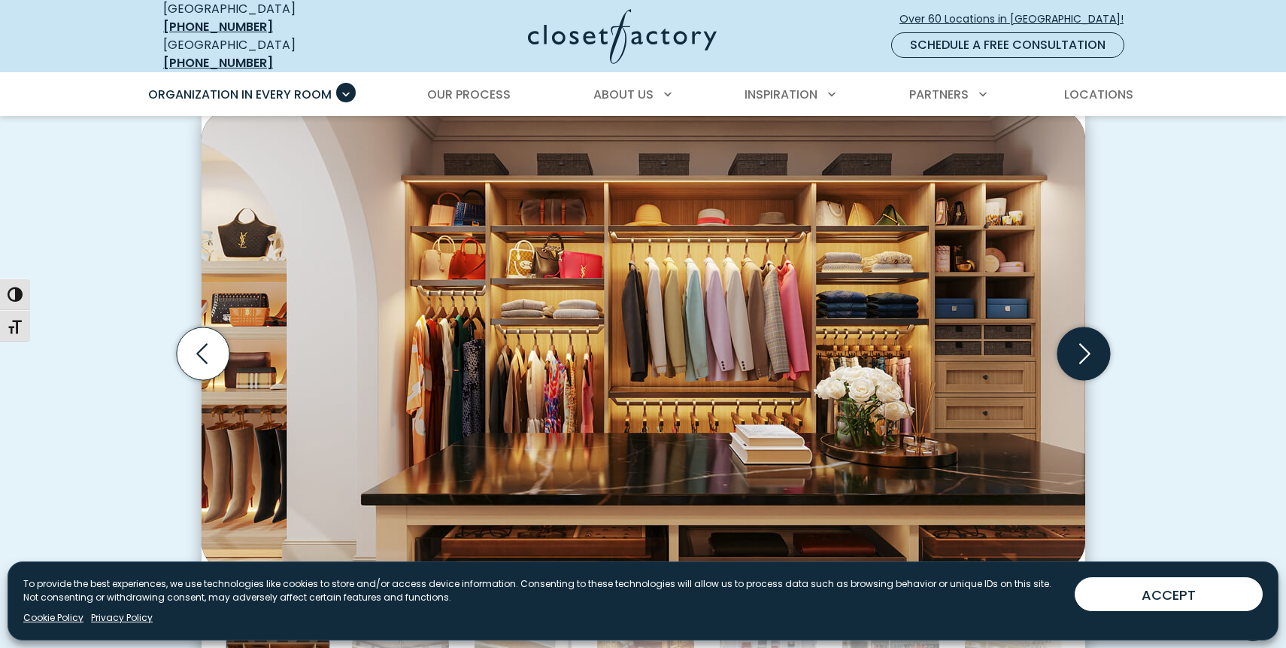
click at [1088, 343] on icon "Next slide" at bounding box center [1084, 353] width 11 height 20
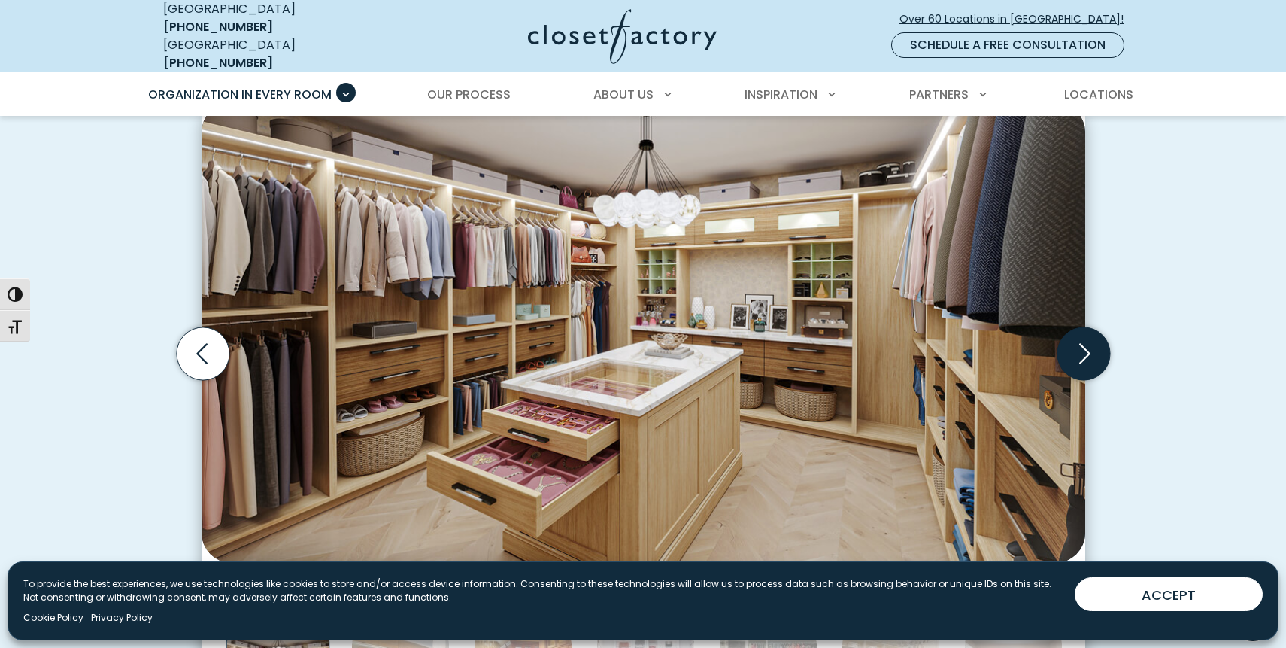
click at [1088, 343] on icon "Next slide" at bounding box center [1084, 353] width 11 height 20
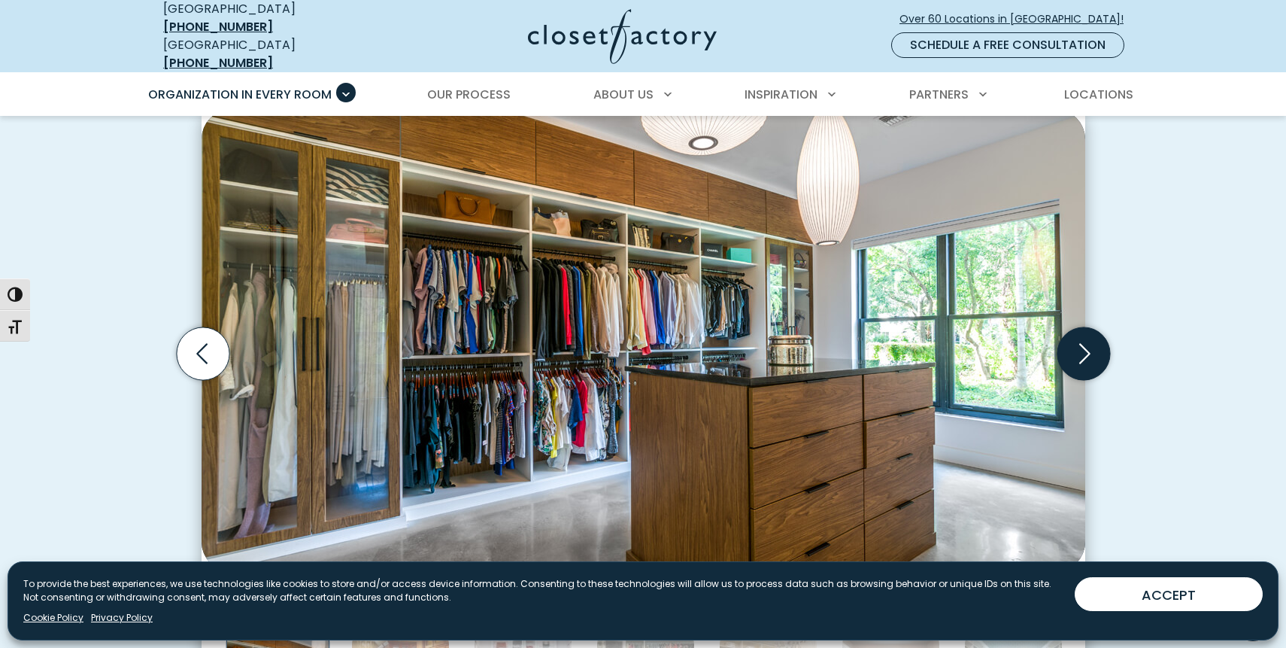
click at [1088, 343] on icon "Next slide" at bounding box center [1084, 353] width 11 height 20
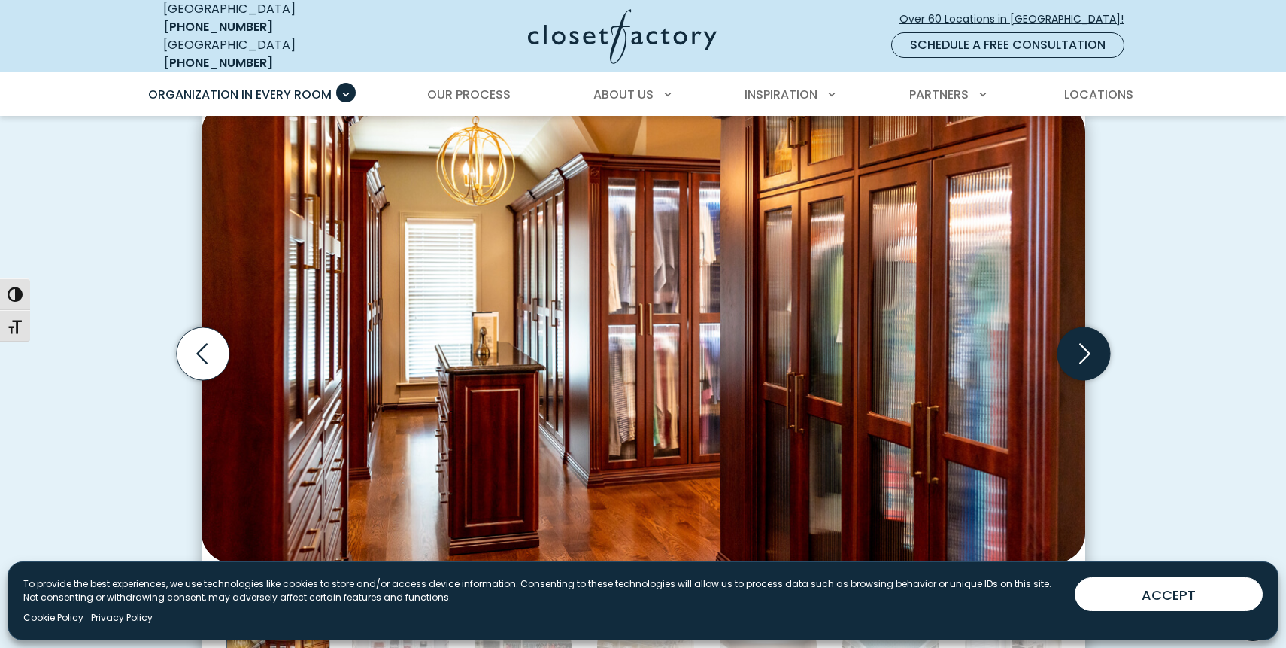
click at [1088, 343] on icon "Next slide" at bounding box center [1084, 353] width 11 height 20
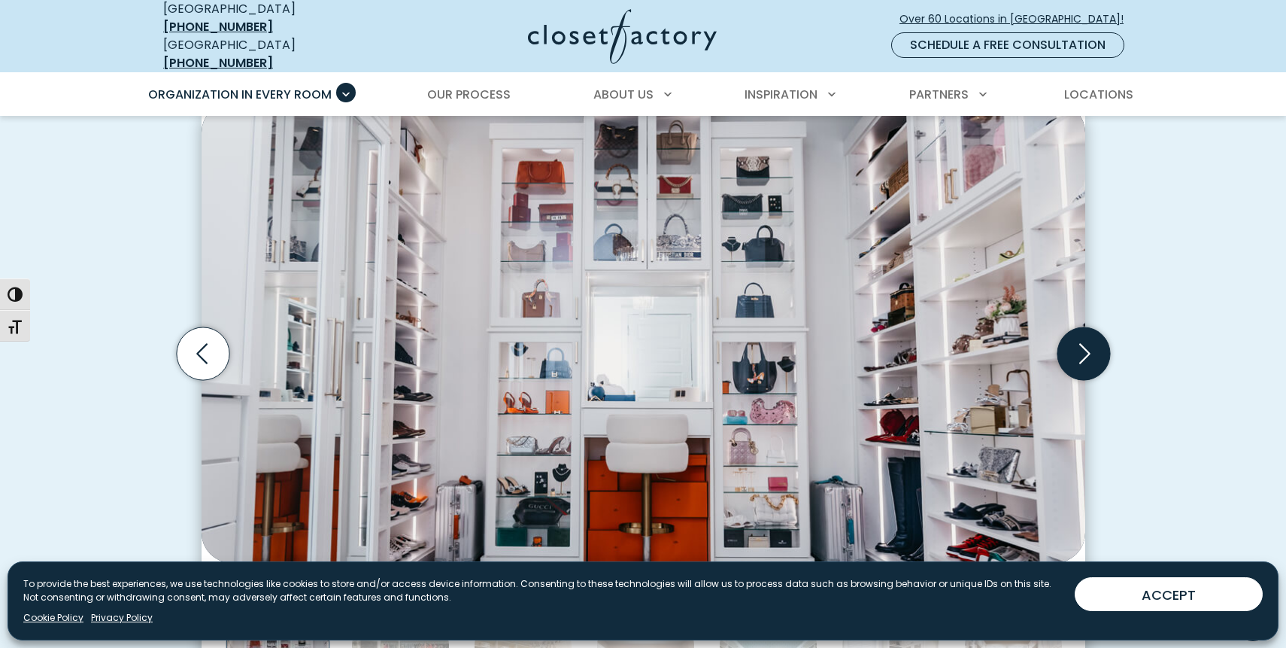
click at [1088, 343] on icon "Next slide" at bounding box center [1084, 353] width 11 height 20
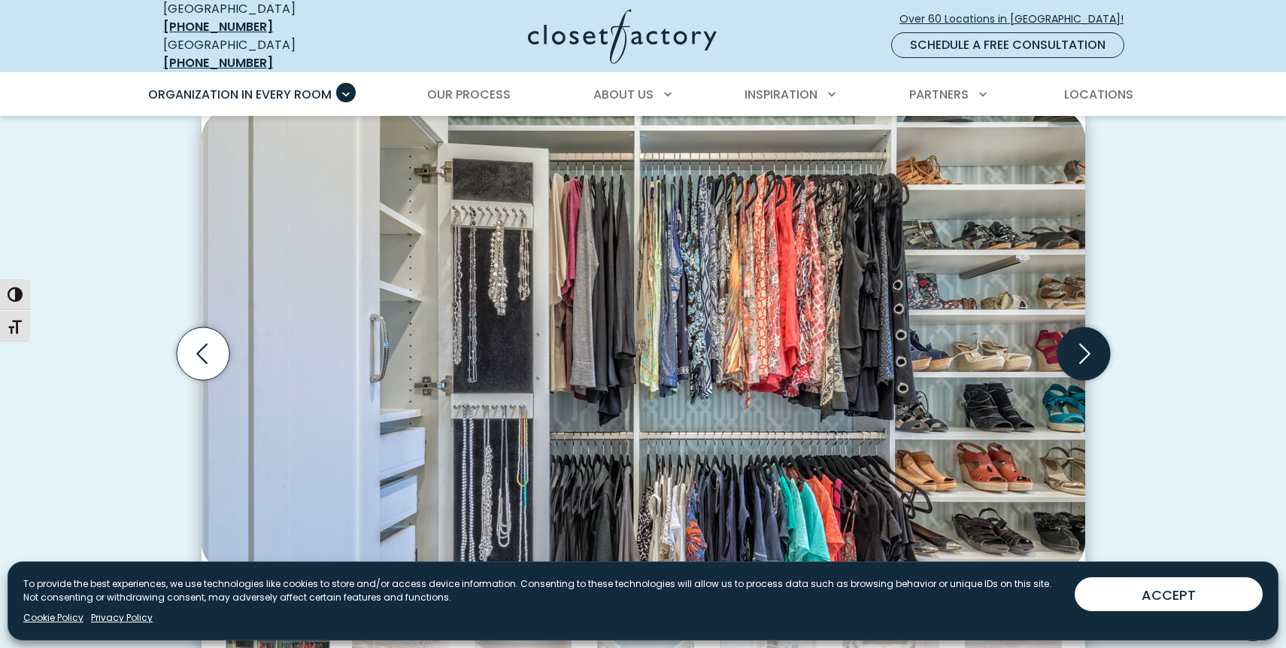
click at [1088, 343] on icon "Next slide" at bounding box center [1084, 353] width 11 height 20
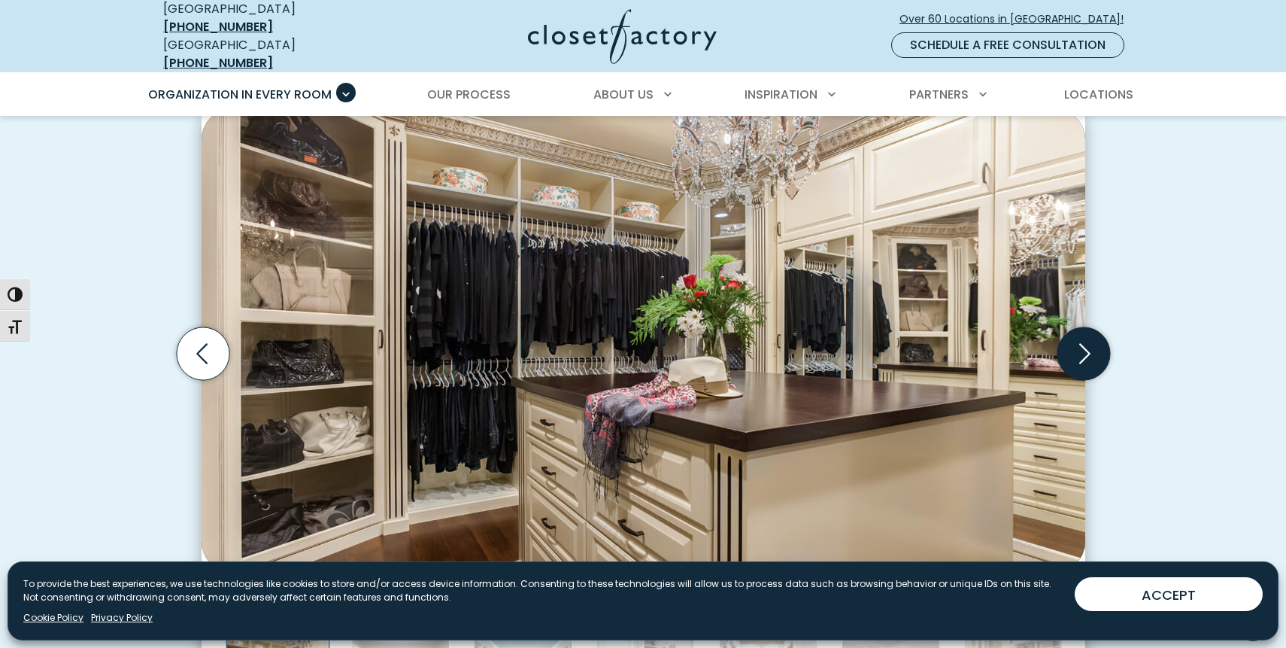
click at [1088, 343] on icon "Next slide" at bounding box center [1084, 353] width 11 height 20
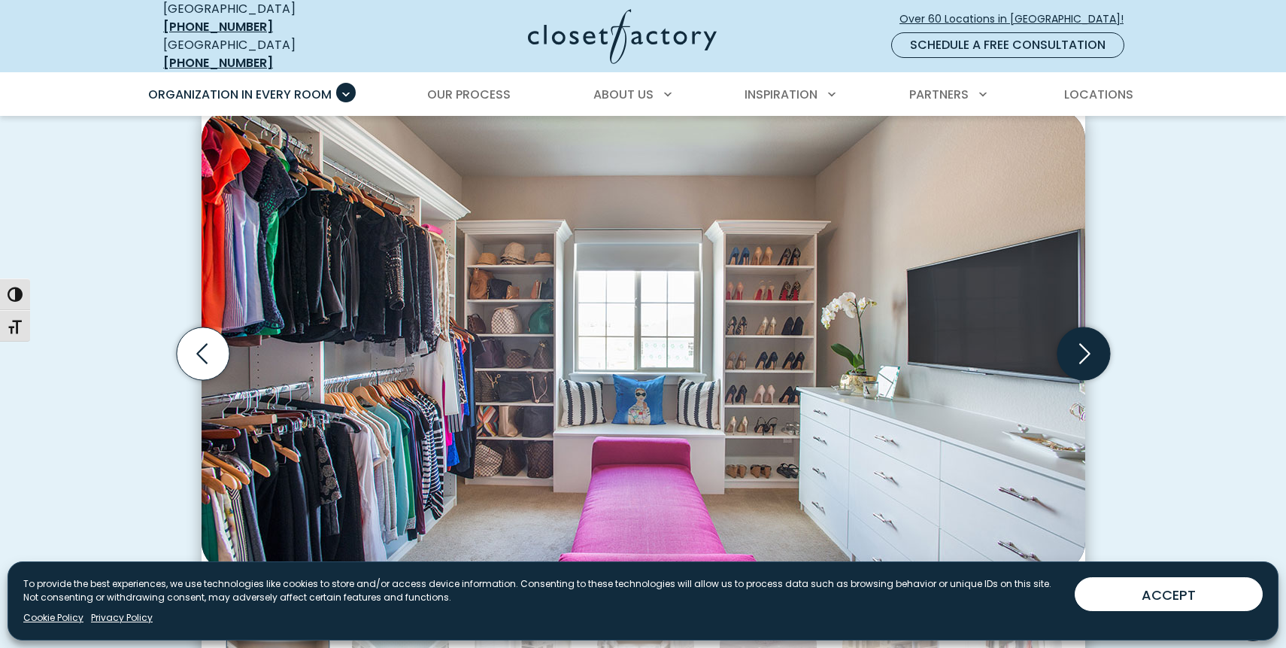
click at [1088, 343] on icon "Next slide" at bounding box center [1084, 353] width 11 height 20
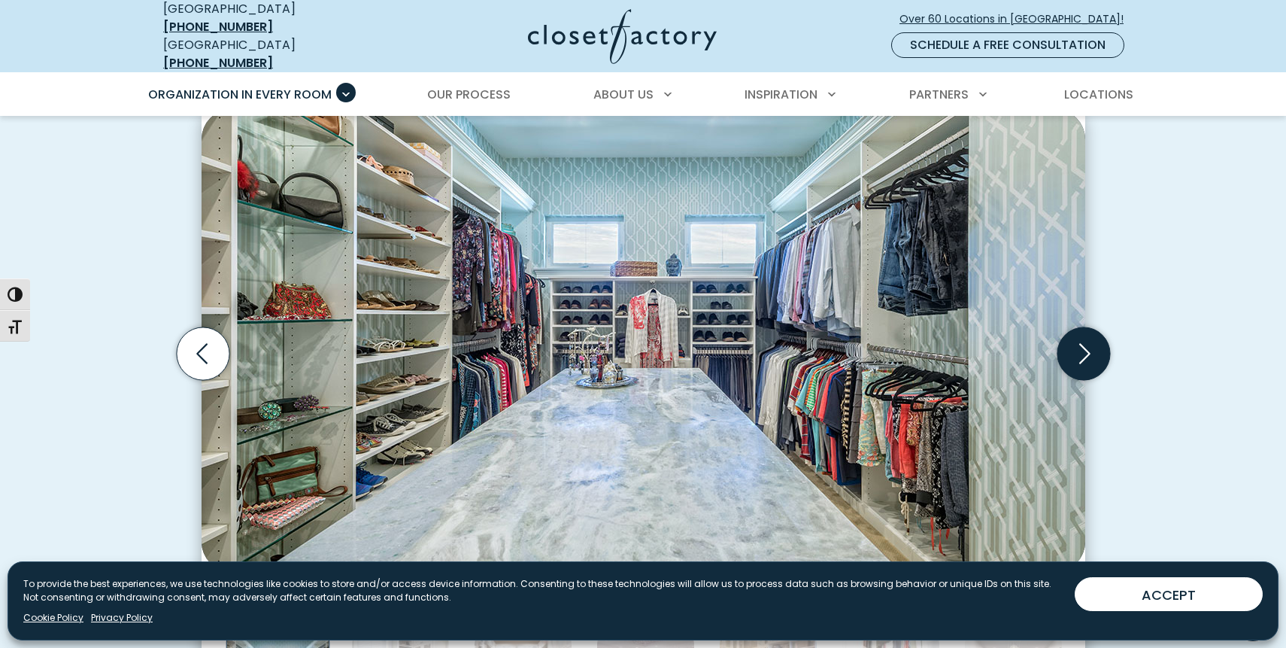
click at [1088, 343] on icon "Next slide" at bounding box center [1084, 353] width 11 height 20
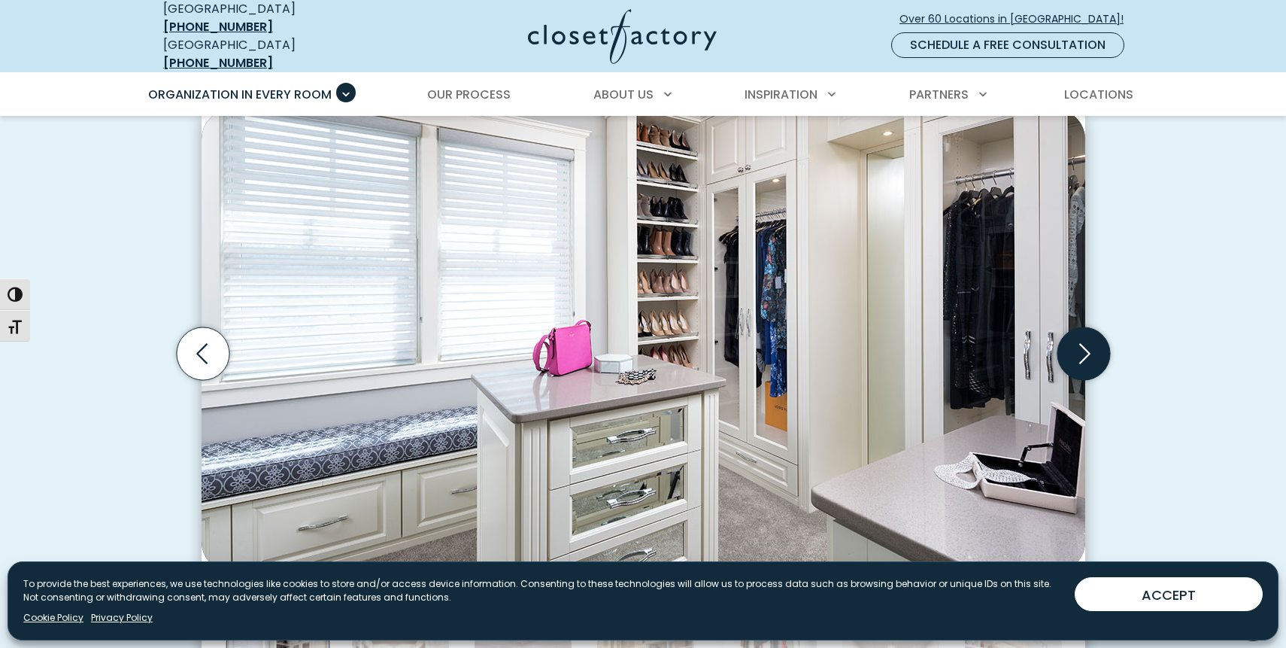
click at [1088, 343] on icon "Next slide" at bounding box center [1084, 353] width 11 height 20
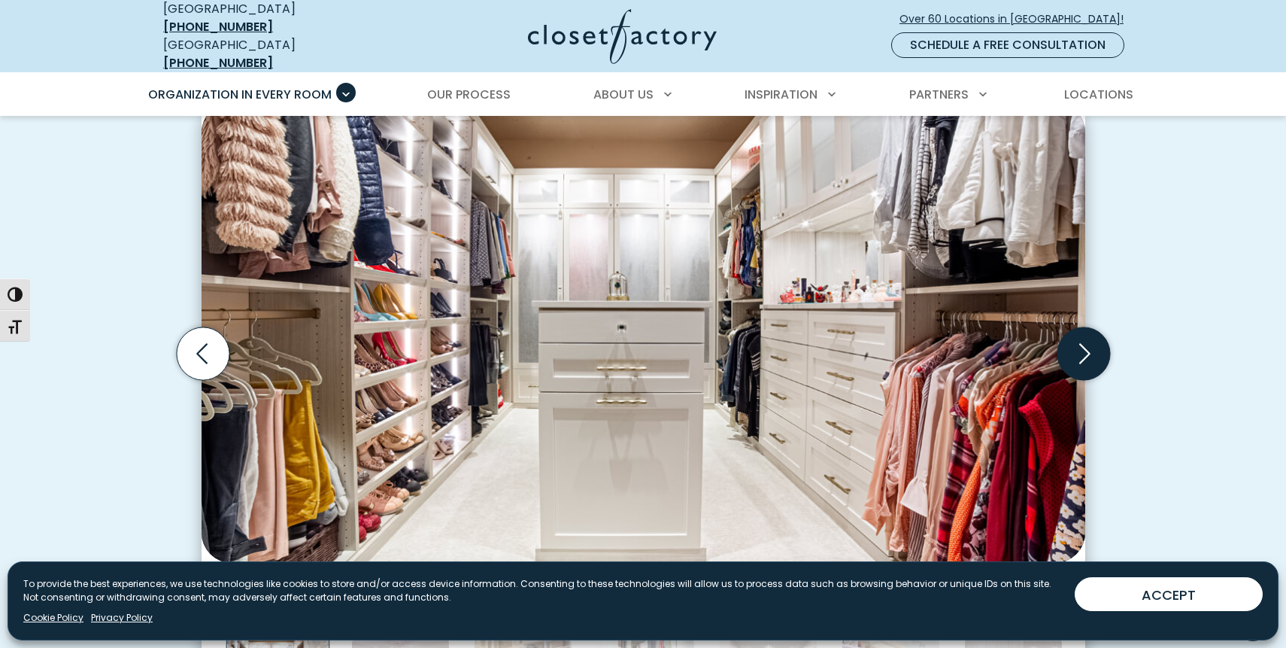
click at [1088, 343] on icon "Next slide" at bounding box center [1084, 353] width 11 height 20
